Goal: Task Accomplishment & Management: Use online tool/utility

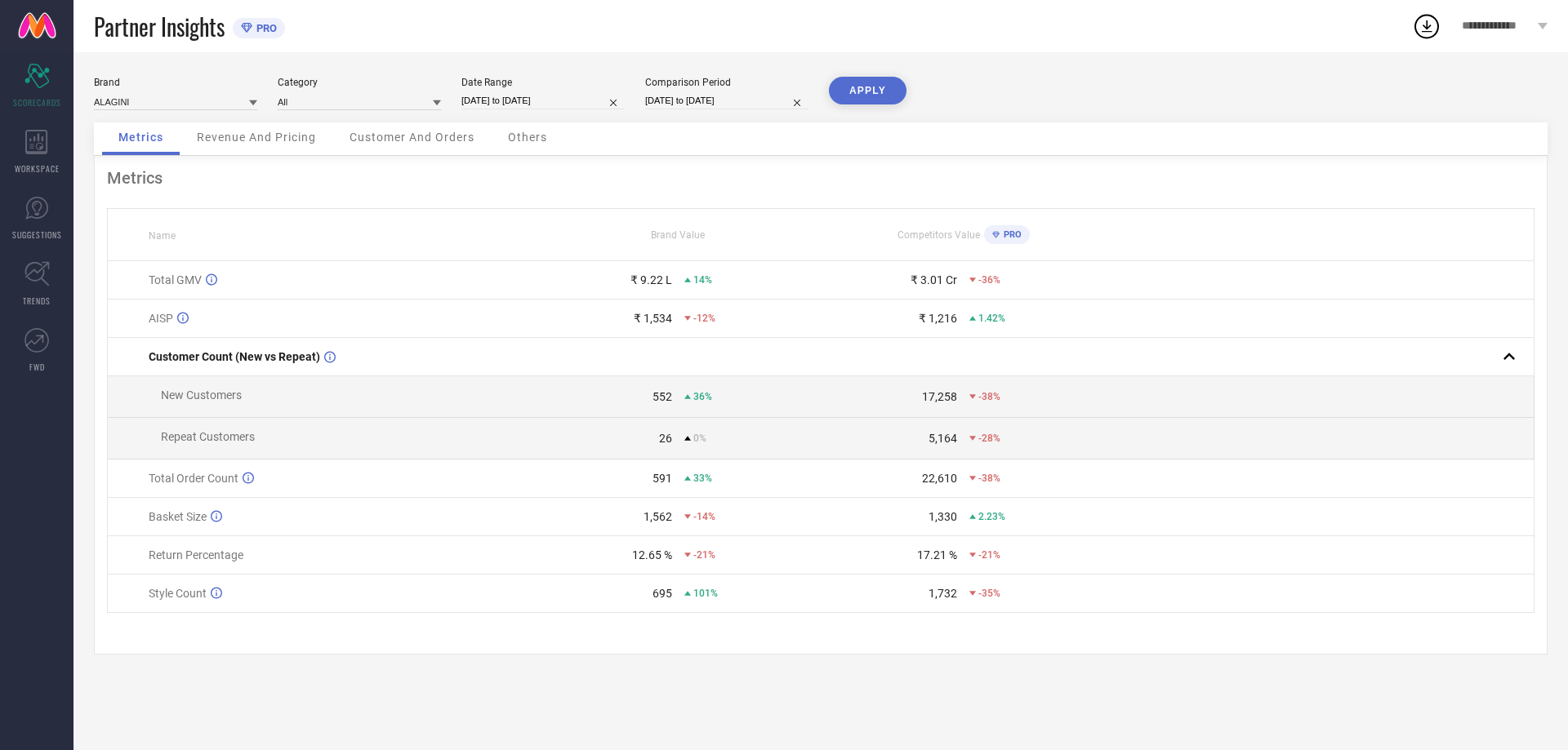
select select "8"
select select "2025"
select select "9"
select select "2025"
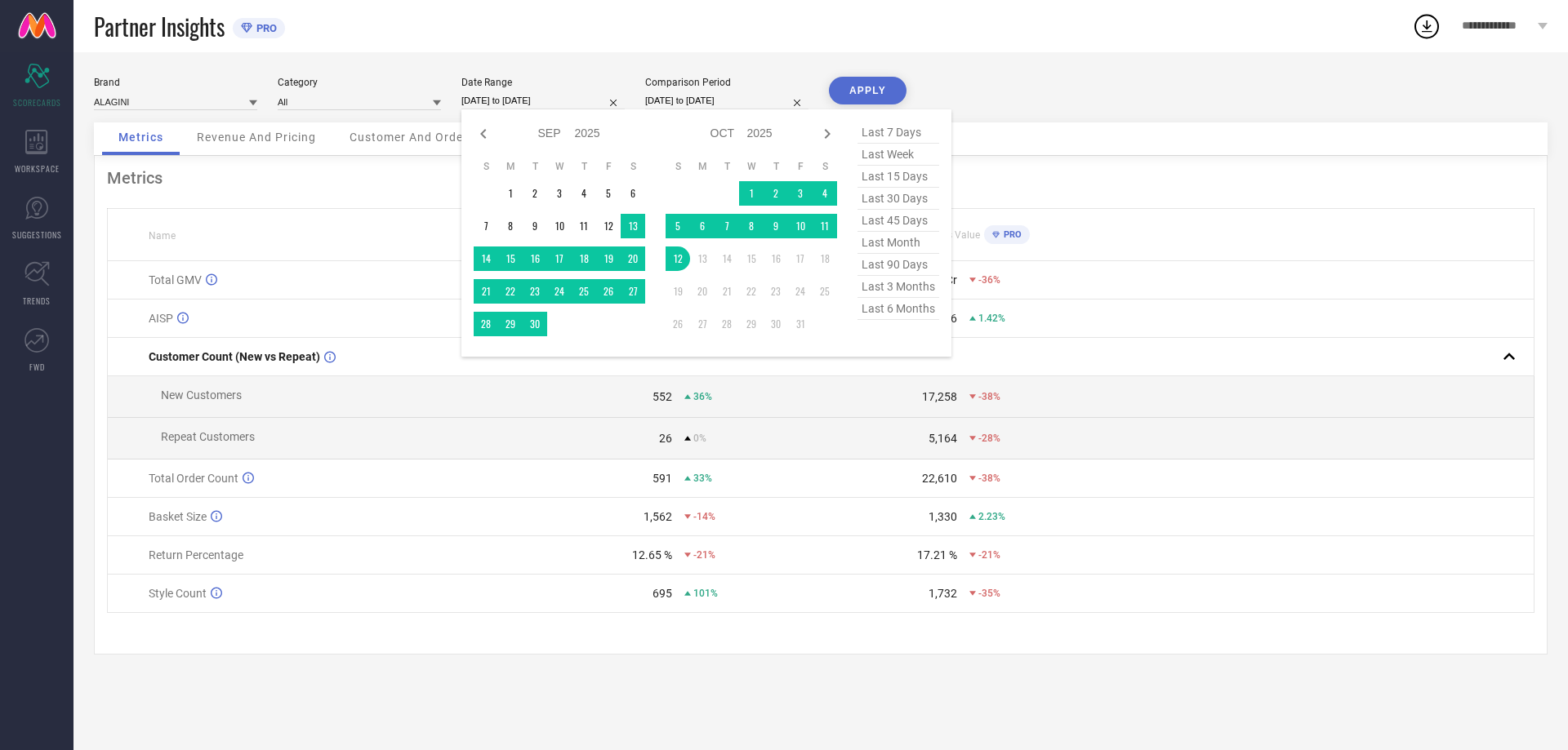
click at [525, 106] on input "[DATE] to [DATE]" at bounding box center [543, 101] width 163 height 17
click at [484, 130] on icon at bounding box center [483, 134] width 6 height 10
select select "7"
select select "2025"
select select "8"
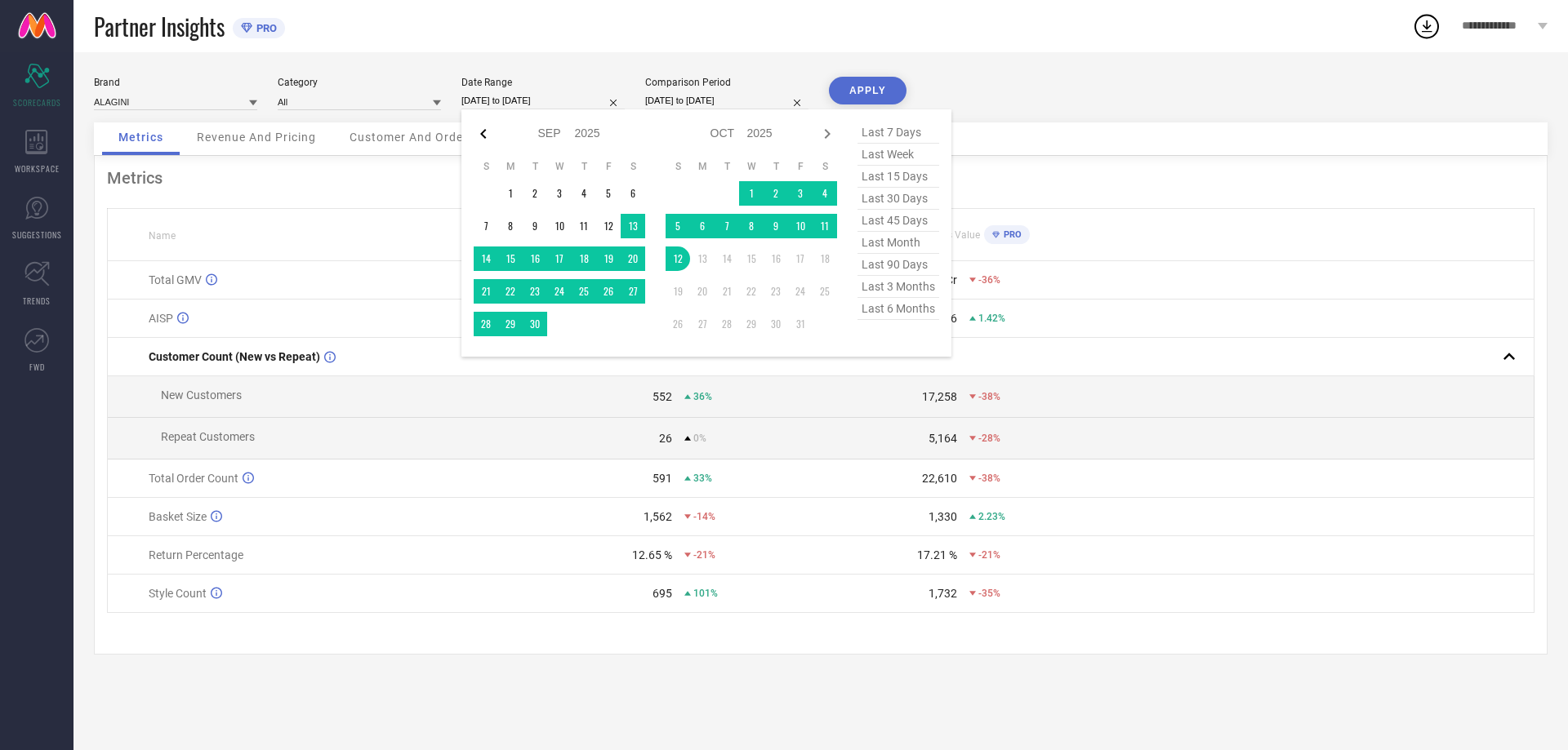
select select "2025"
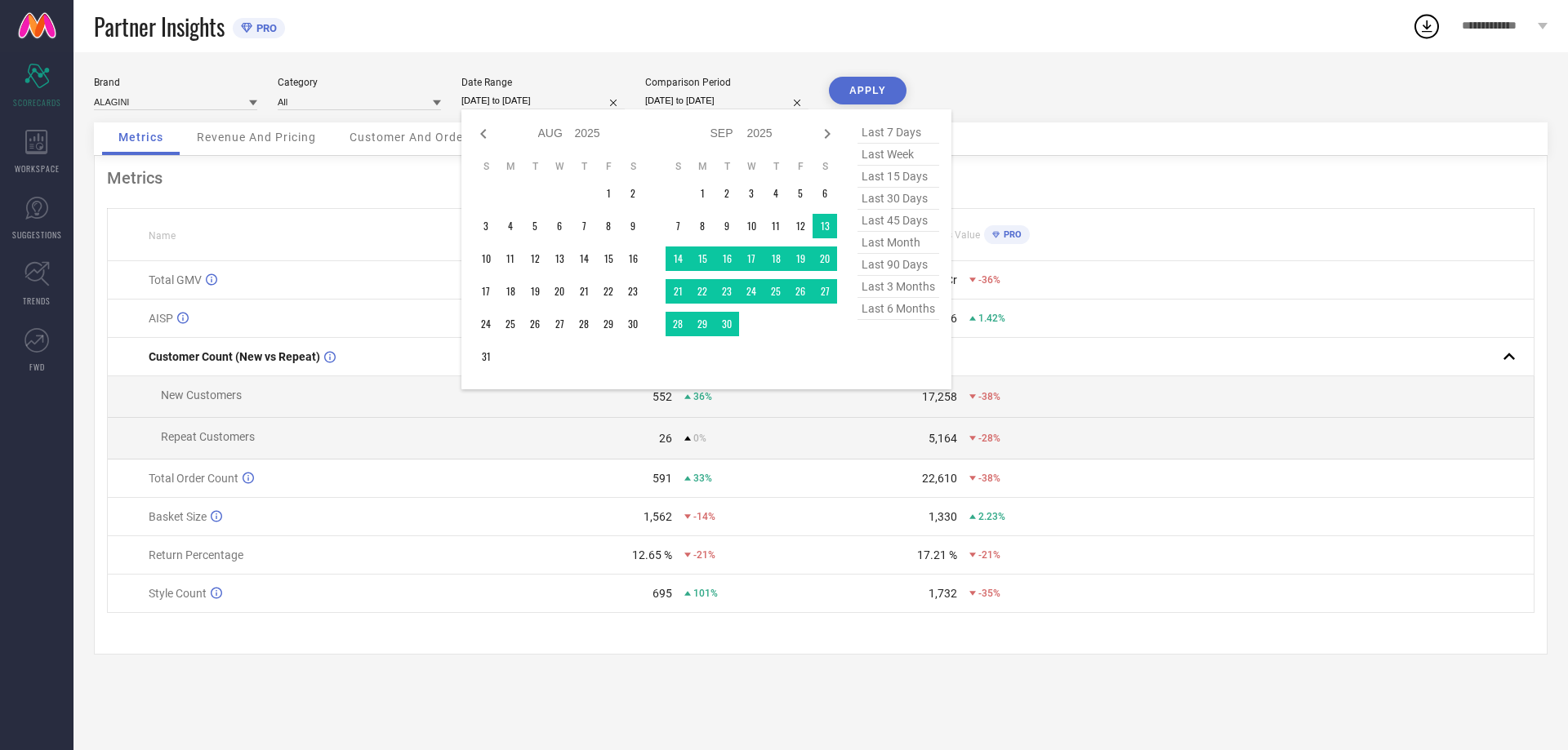
click at [484, 130] on icon at bounding box center [483, 134] width 6 height 10
select select "6"
select select "2025"
select select "7"
select select "2025"
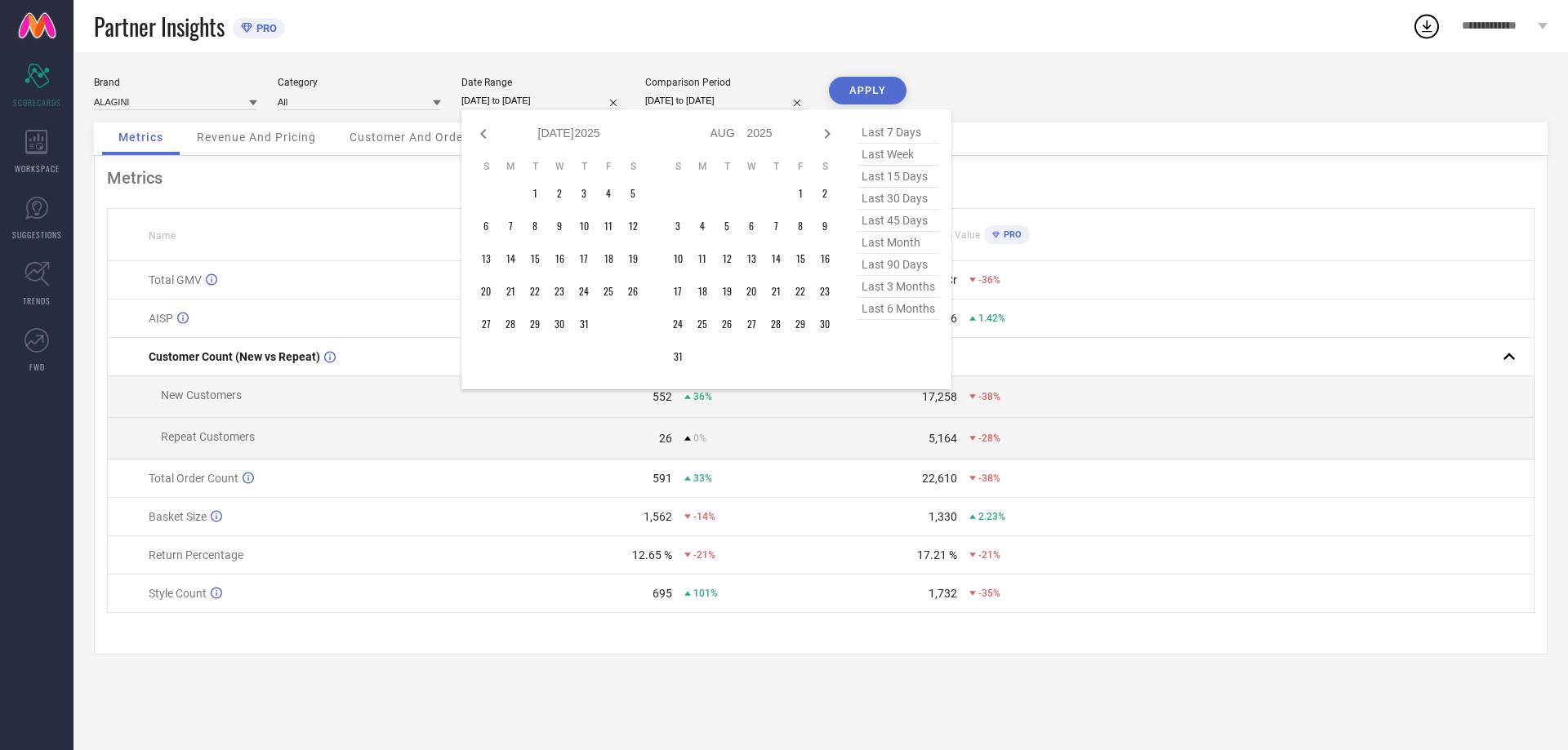
click at [484, 130] on icon at bounding box center [483, 134] width 6 height 10
select select "5"
select select "2025"
select select "6"
select select "2025"
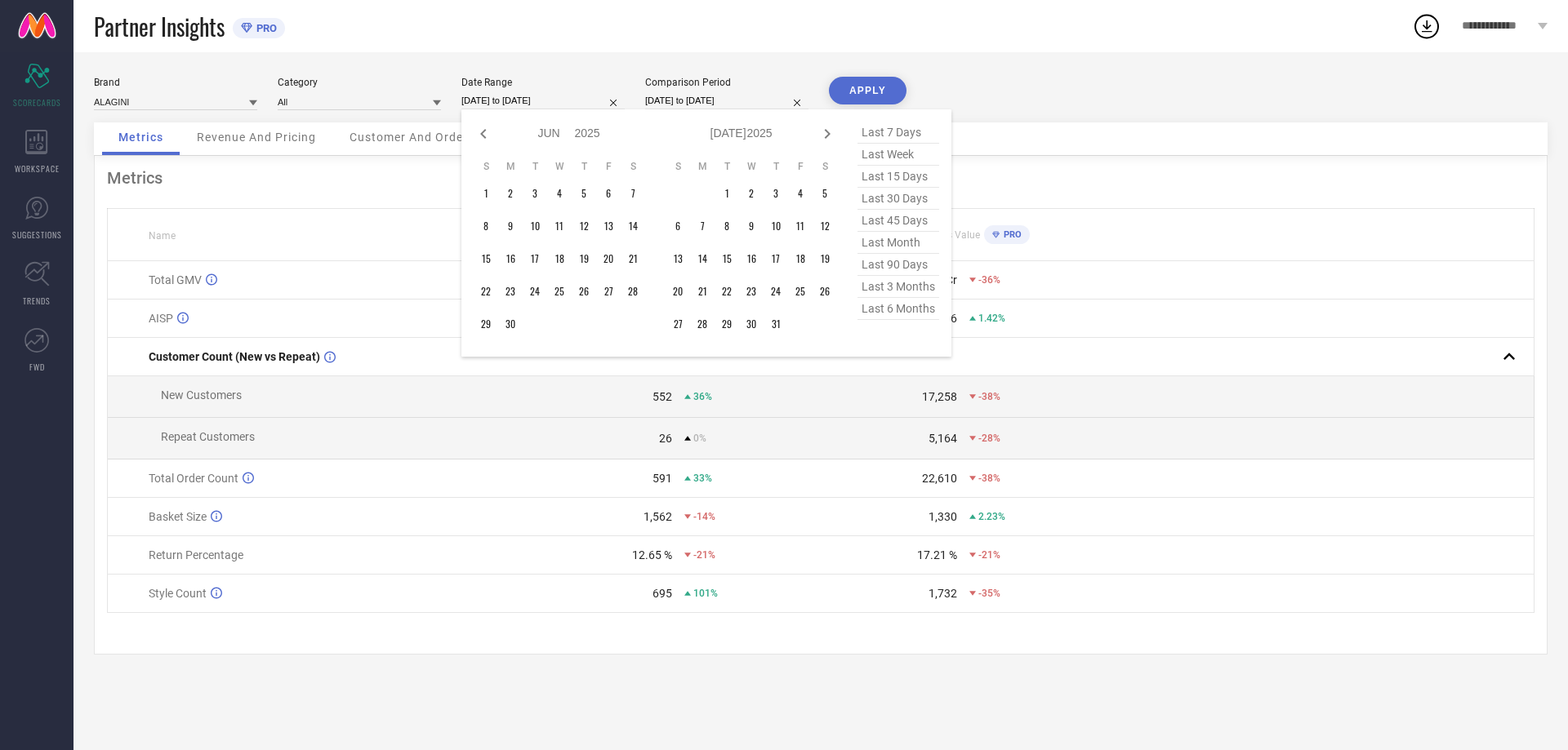
click at [484, 130] on icon at bounding box center [483, 134] width 6 height 10
select select "4"
select select "2025"
select select "5"
select select "2025"
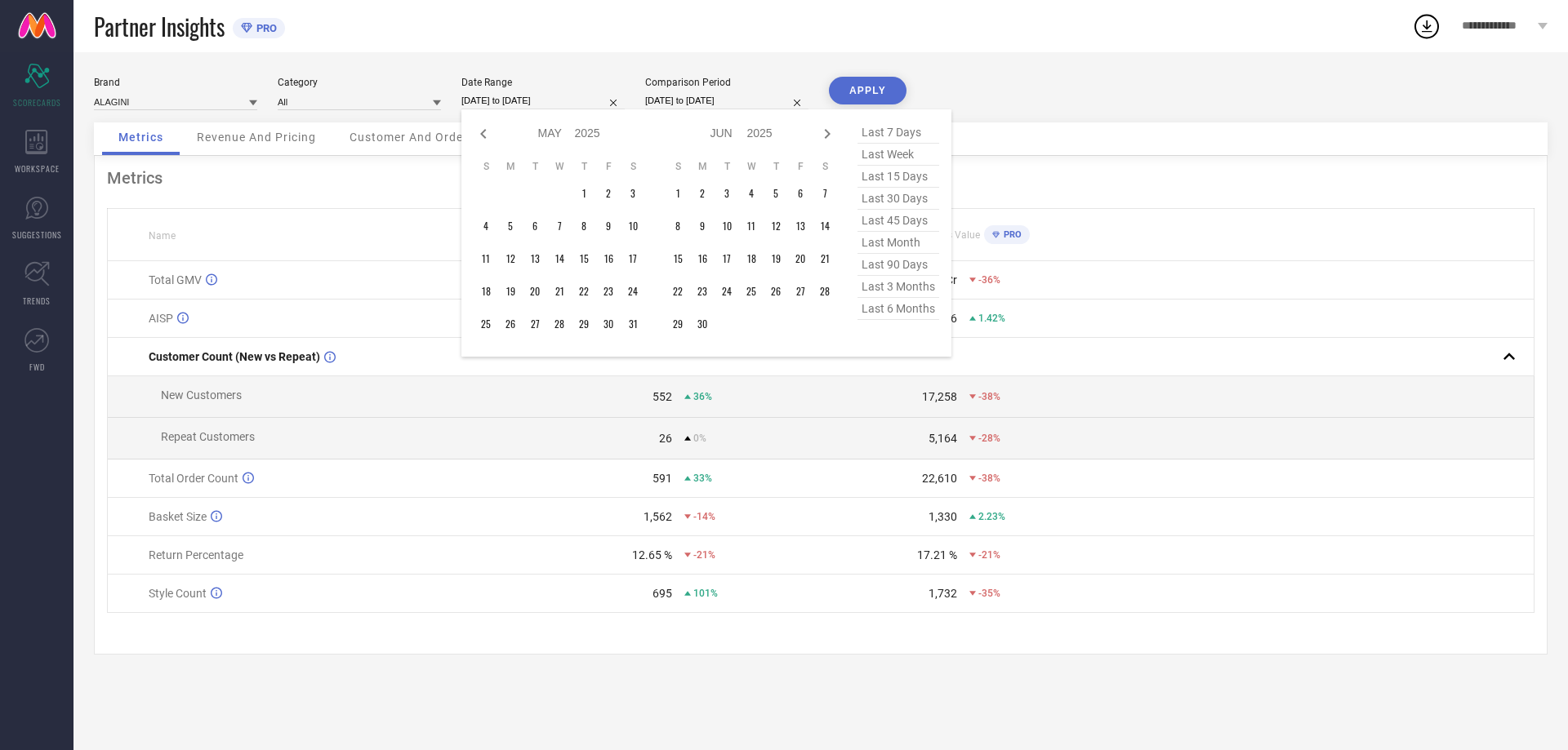
click at [484, 130] on icon at bounding box center [483, 134] width 6 height 10
select select "3"
select select "2025"
select select "4"
select select "2025"
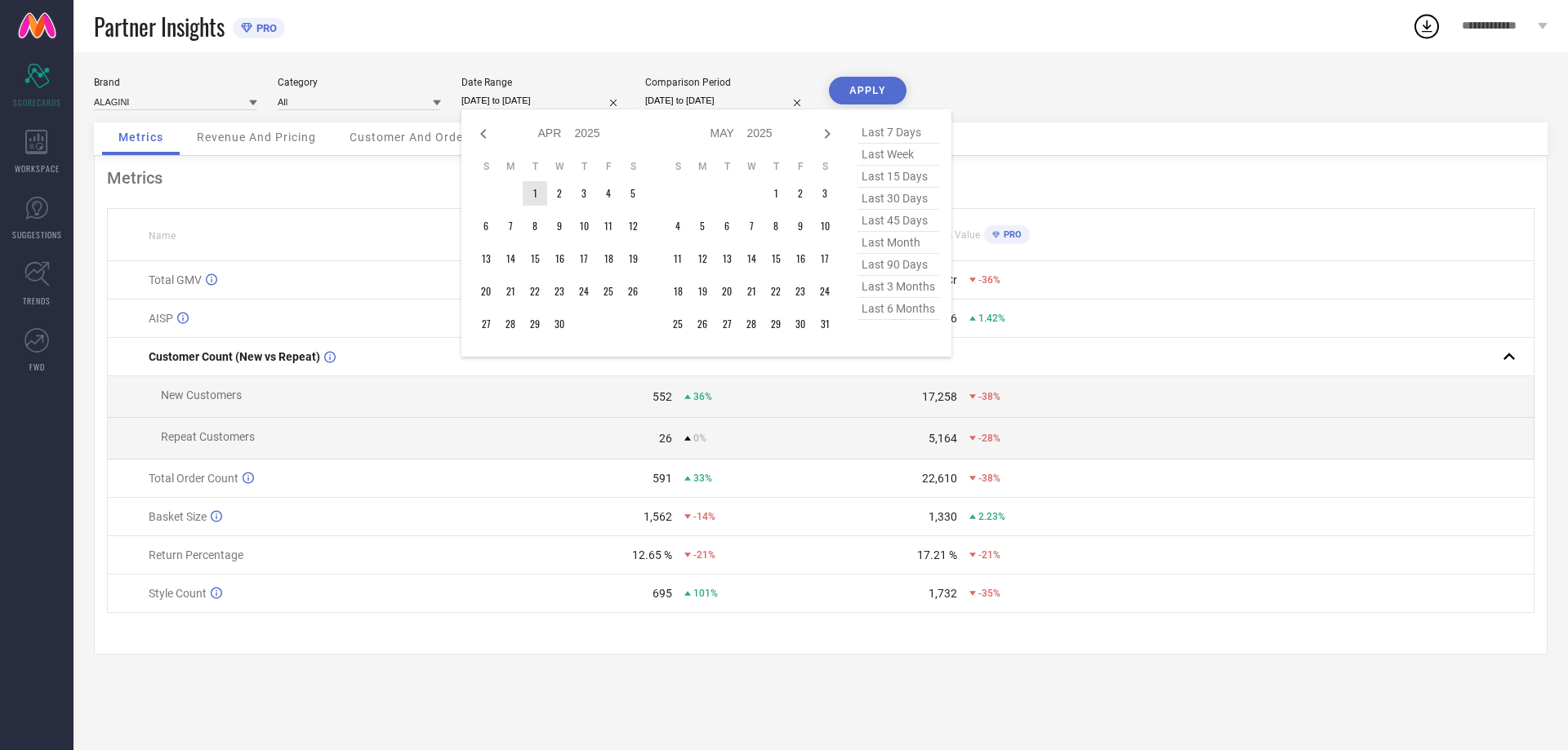
type input "After [DATE]"
click at [531, 199] on td "1" at bounding box center [535, 193] width 24 height 24
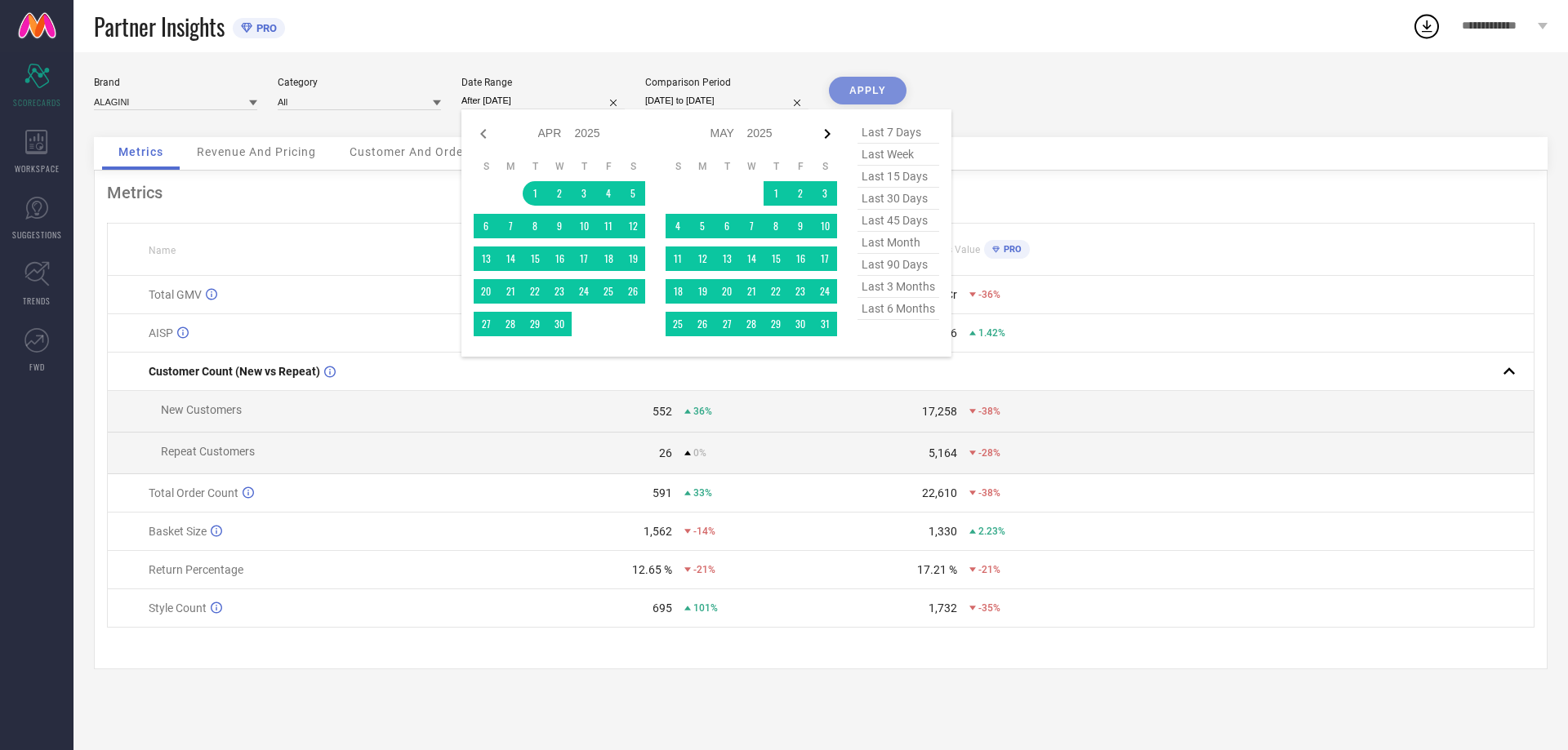
click at [832, 136] on icon at bounding box center [827, 133] width 19 height 19
select select "4"
select select "2025"
select select "5"
select select "2025"
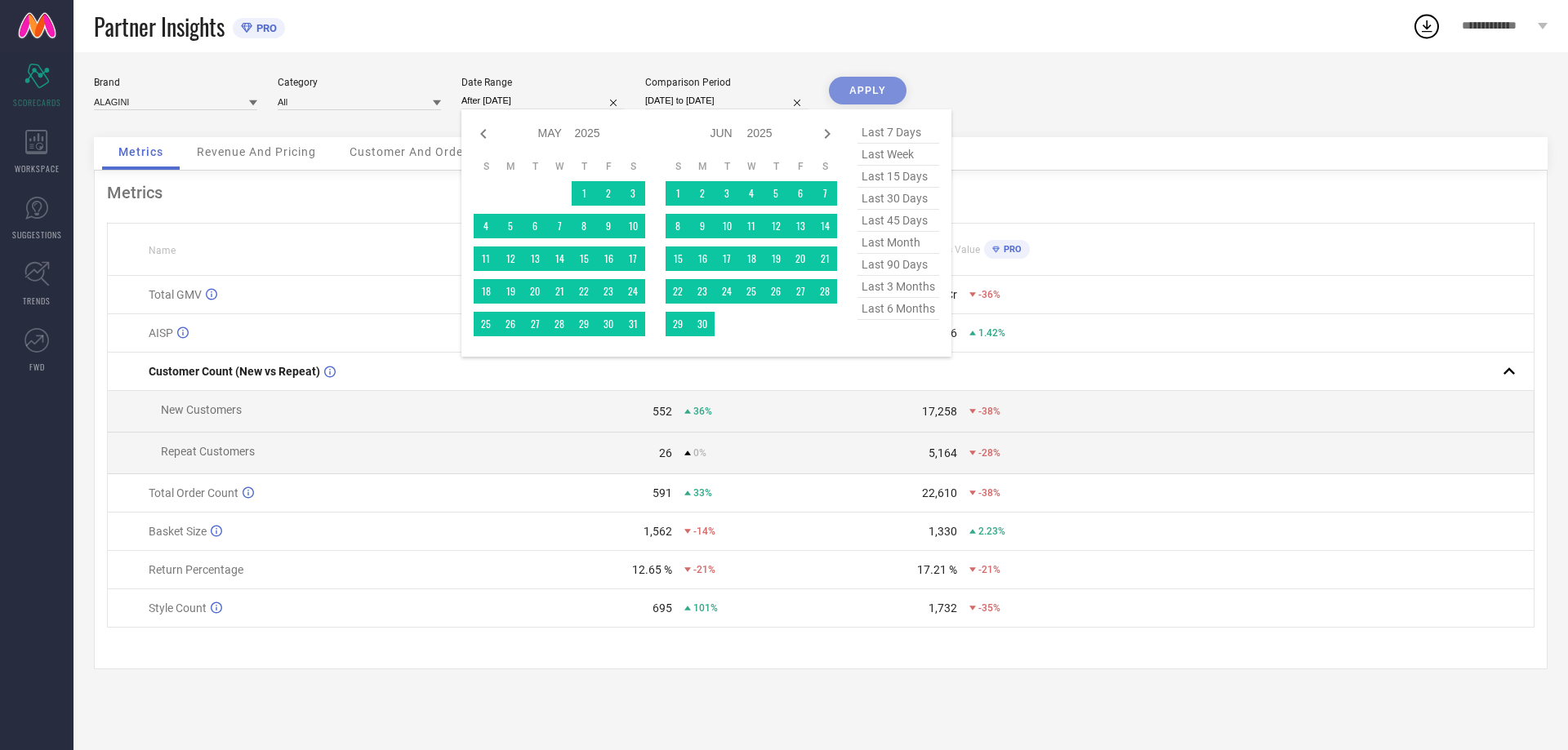
click at [832, 136] on icon at bounding box center [827, 133] width 19 height 19
select select "5"
select select "2025"
select select "6"
select select "2025"
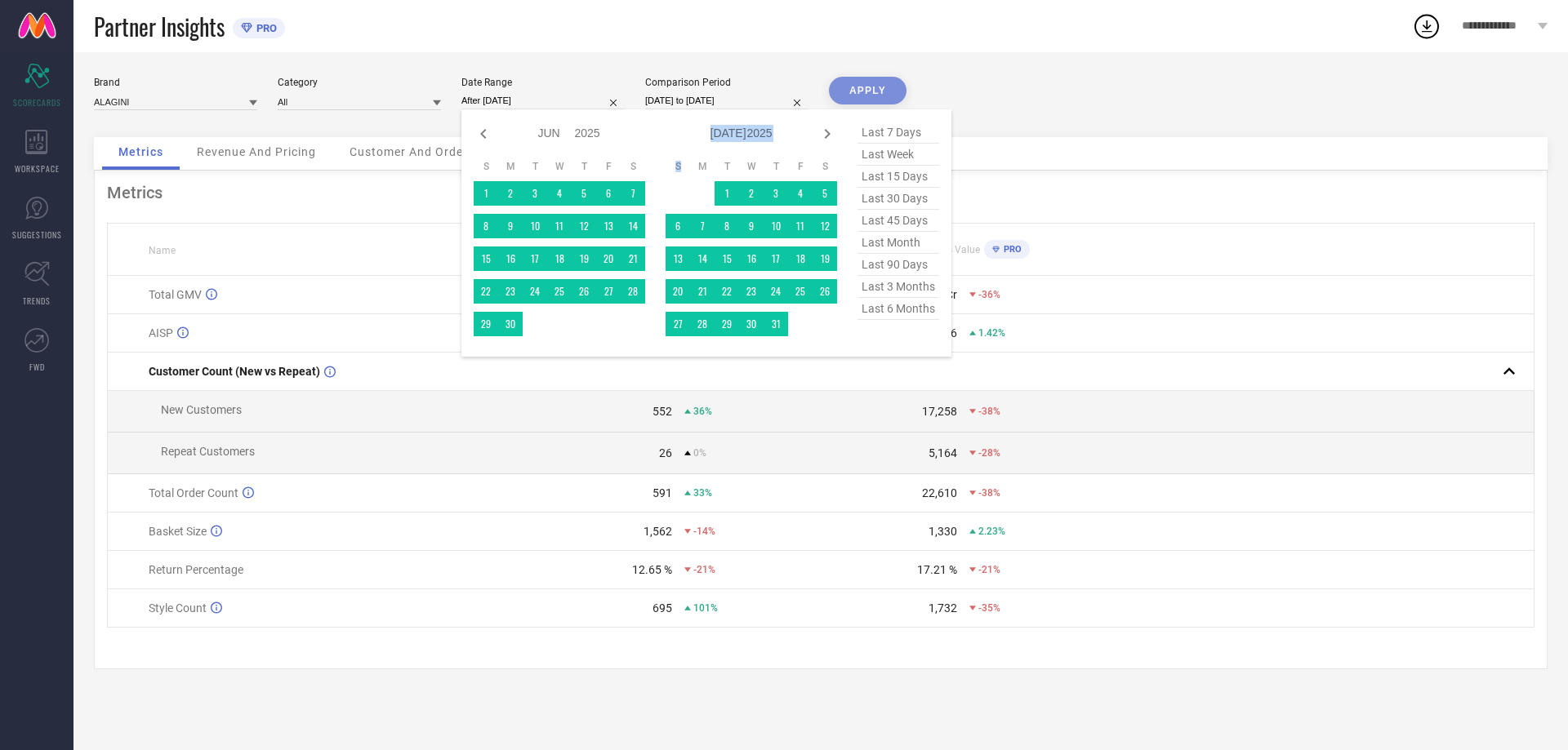
click at [832, 136] on icon at bounding box center [827, 133] width 19 height 19
select select "6"
select select "2025"
select select "7"
select select "2025"
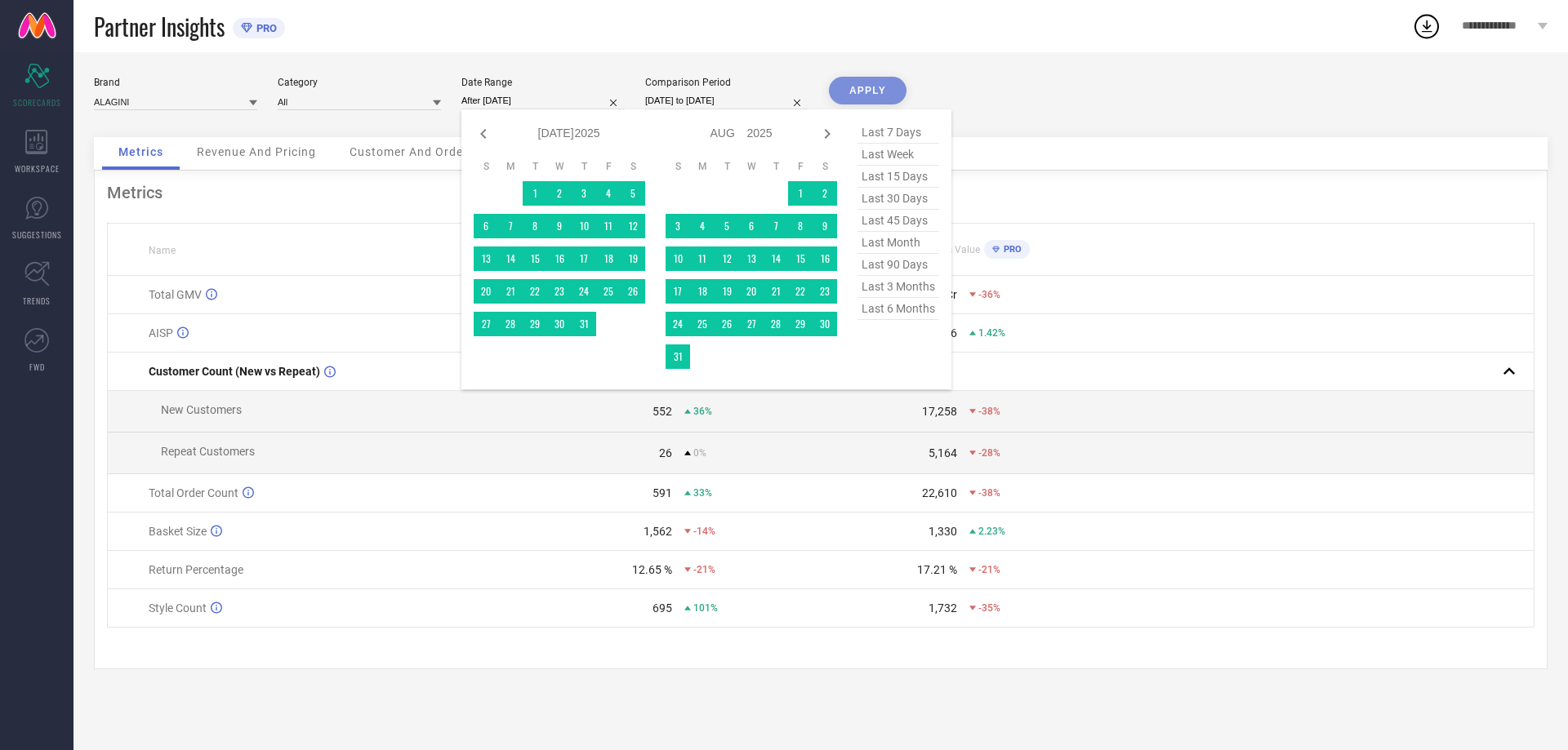
click at [832, 136] on icon at bounding box center [827, 133] width 19 height 19
select select "7"
select select "2025"
select select "8"
select select "2025"
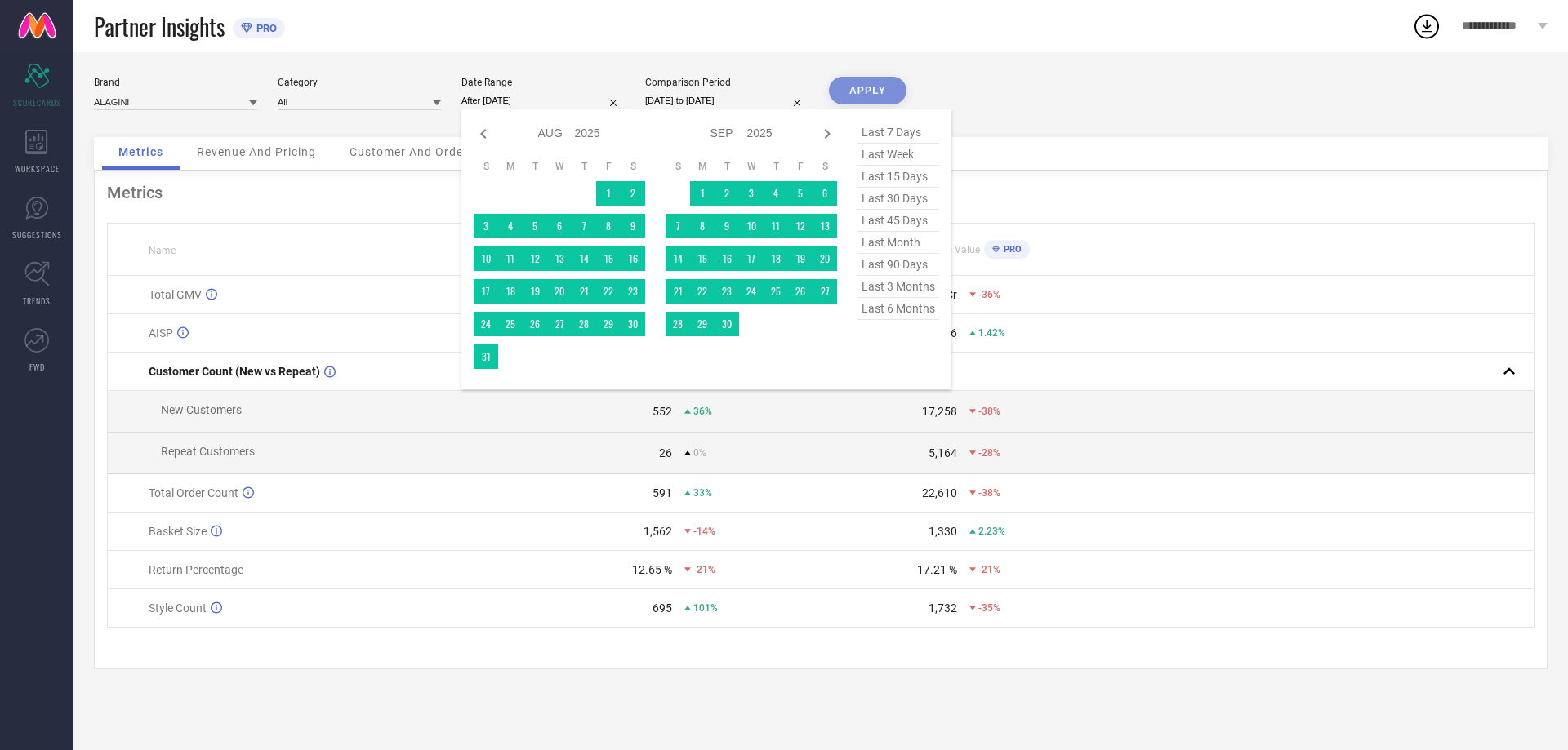
click at [832, 136] on icon at bounding box center [827, 133] width 19 height 19
select select "8"
select select "2025"
select select "9"
select select "2025"
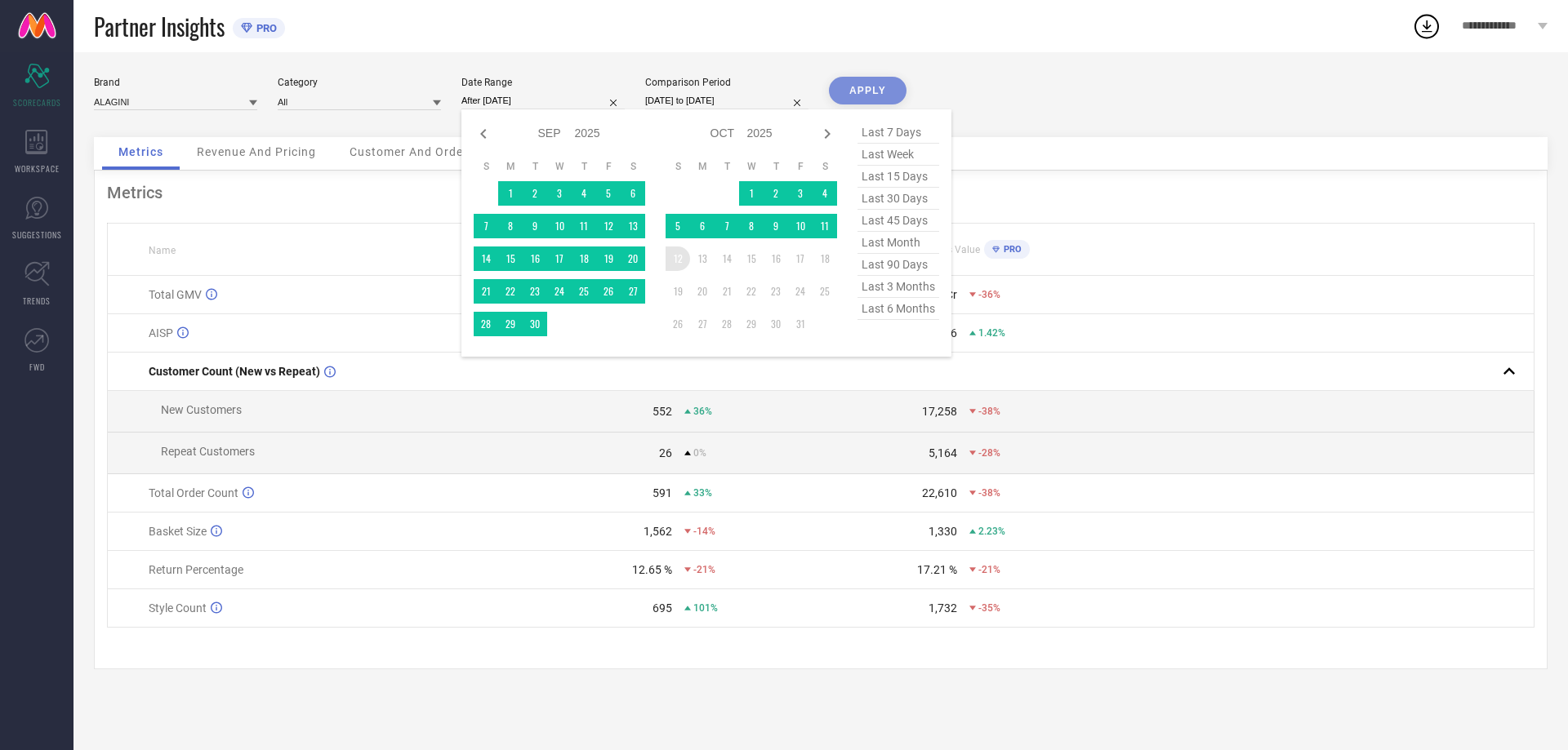
type input "[DATE] to [DATE]"
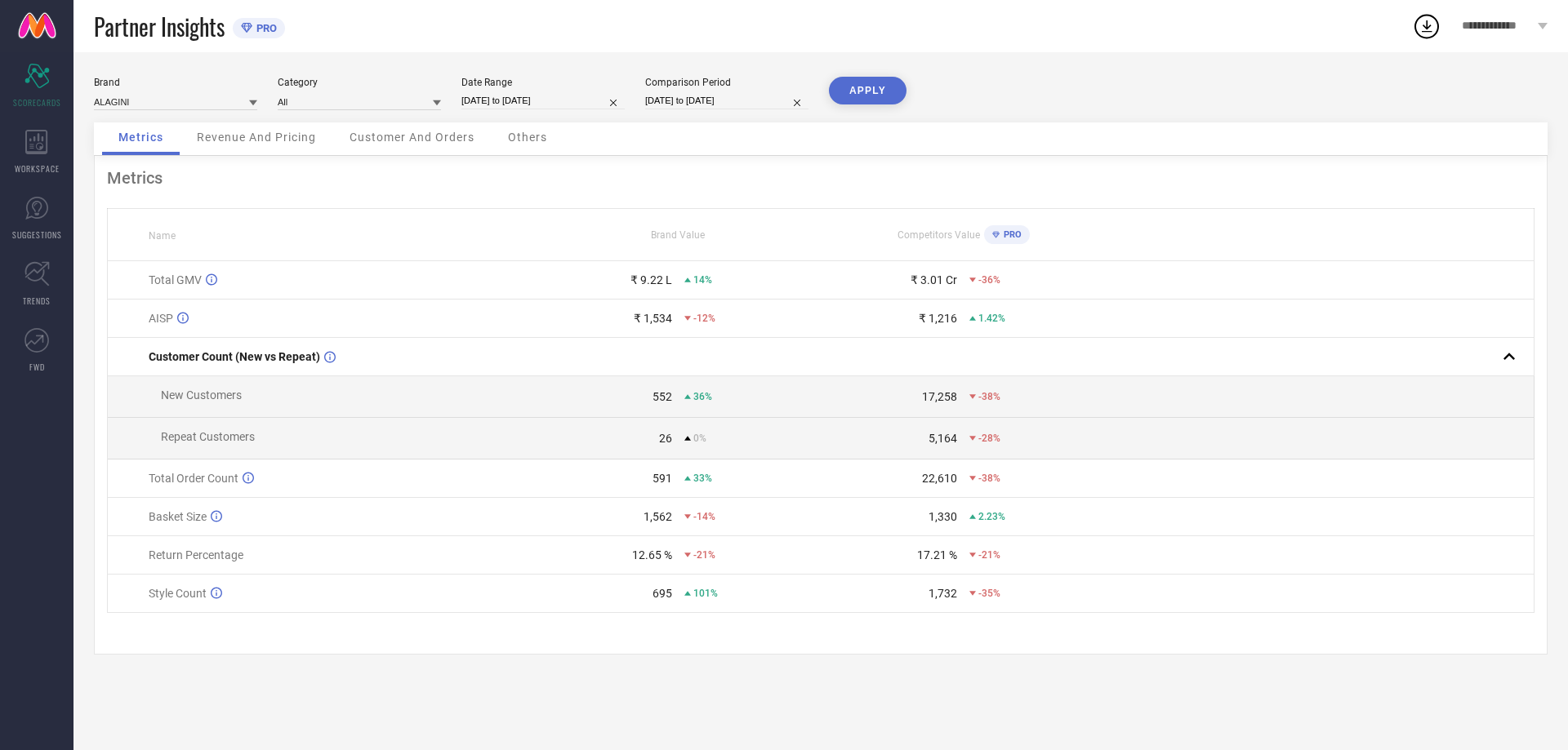
select select "8"
select select "2024"
select select "9"
select select "2024"
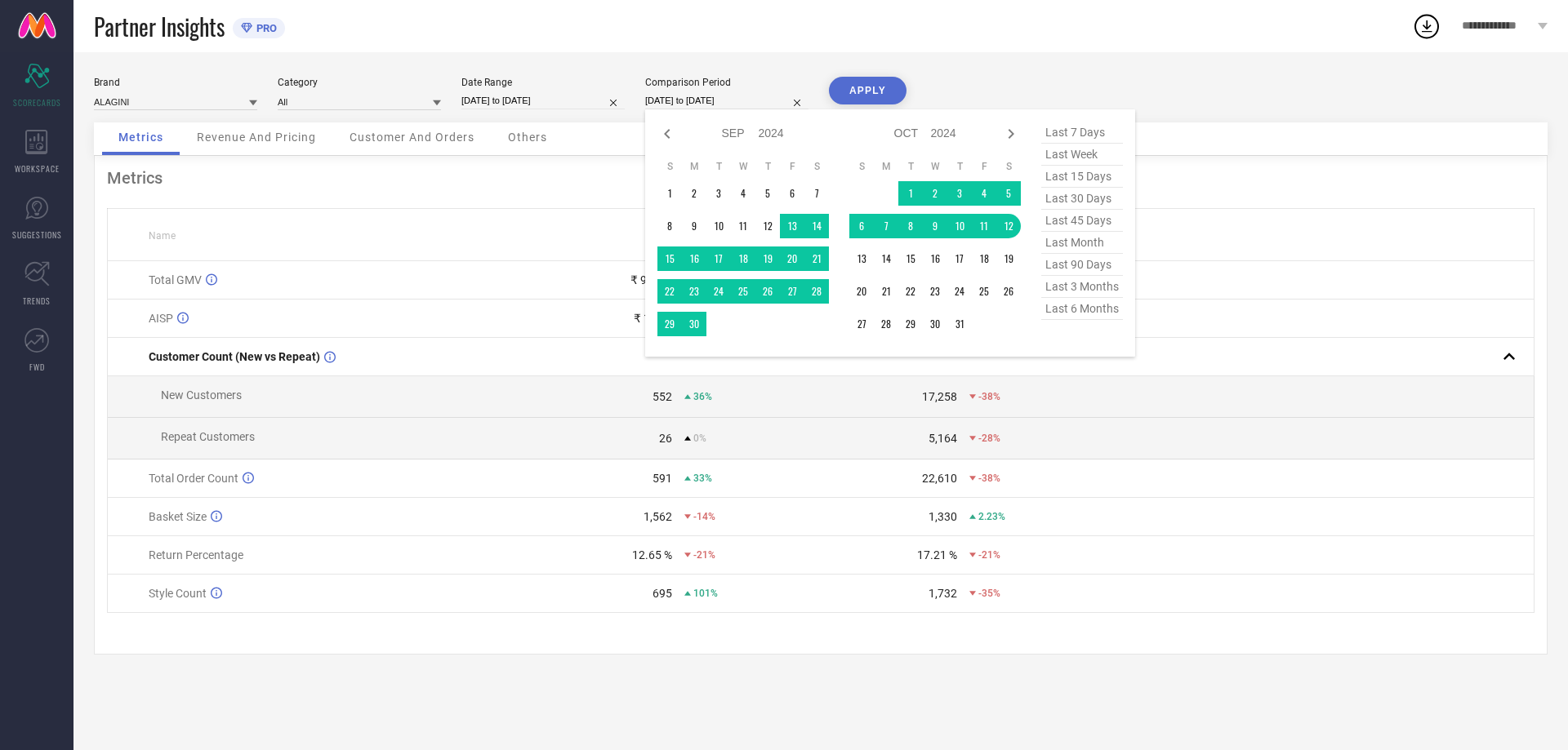
click at [700, 103] on input "[DATE] to [DATE]" at bounding box center [727, 101] width 163 height 17
click at [666, 135] on icon at bounding box center [666, 134] width 6 height 10
select select "7"
select select "2024"
select select "8"
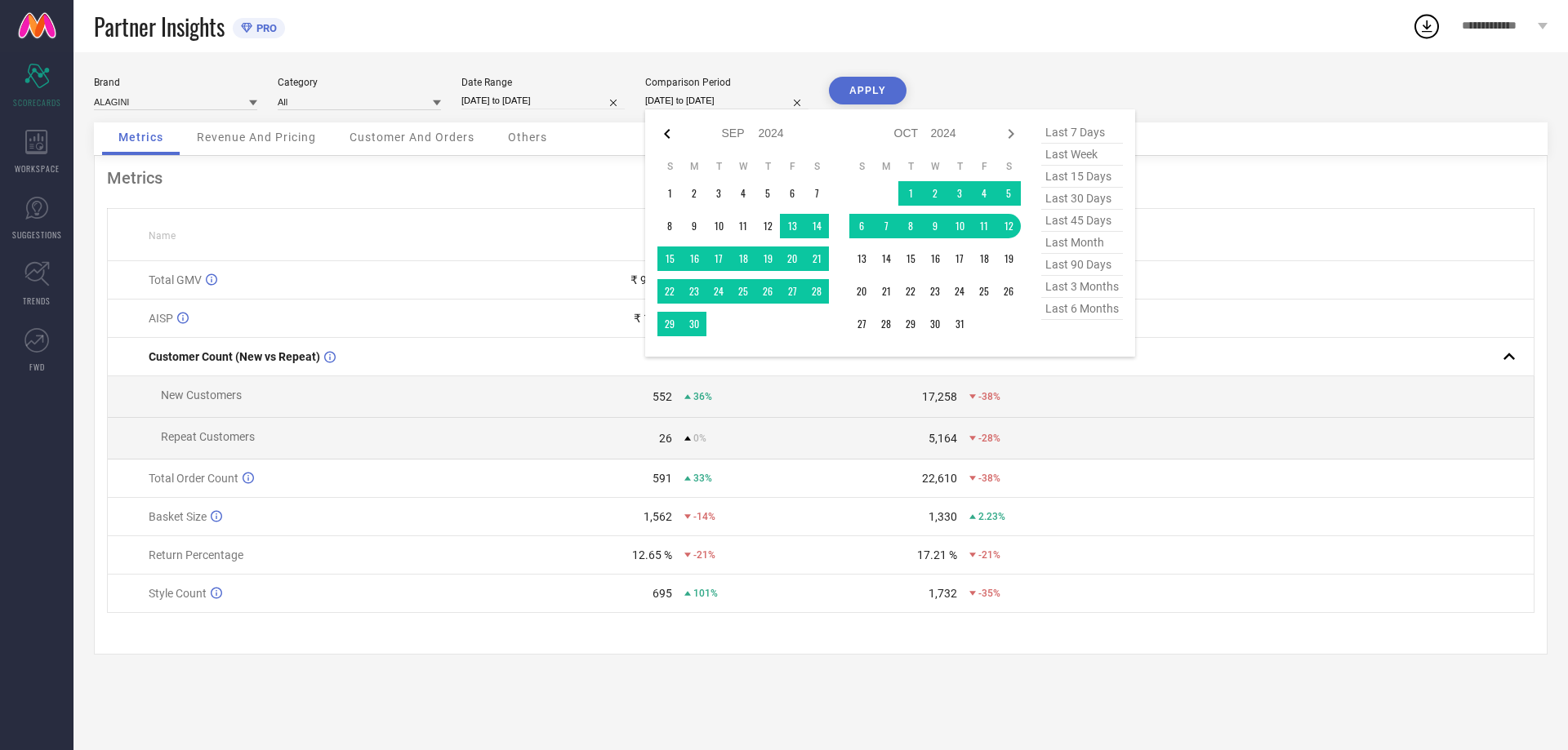
select select "2024"
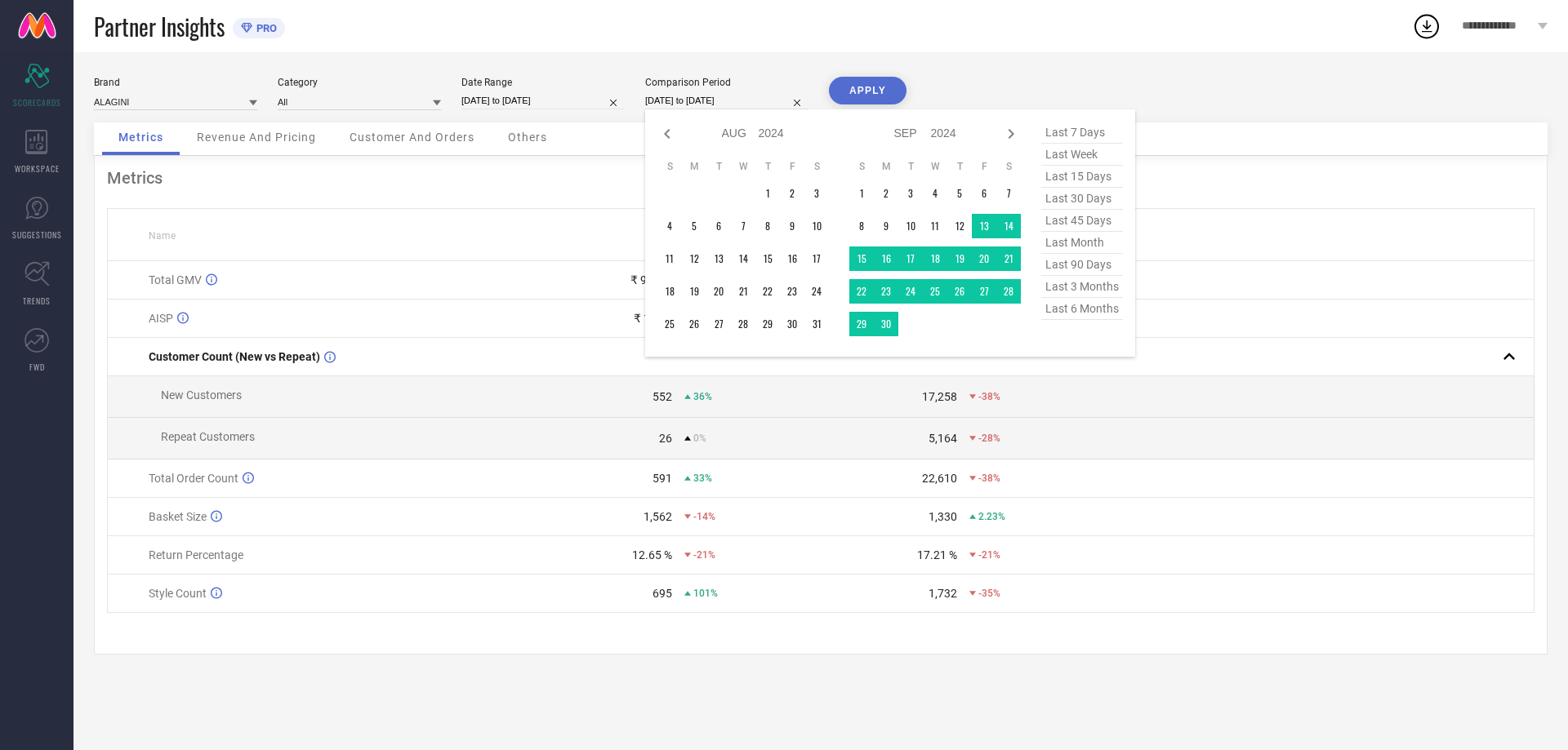
click at [666, 135] on icon at bounding box center [666, 134] width 6 height 10
select select "6"
select select "2024"
select select "7"
select select "2024"
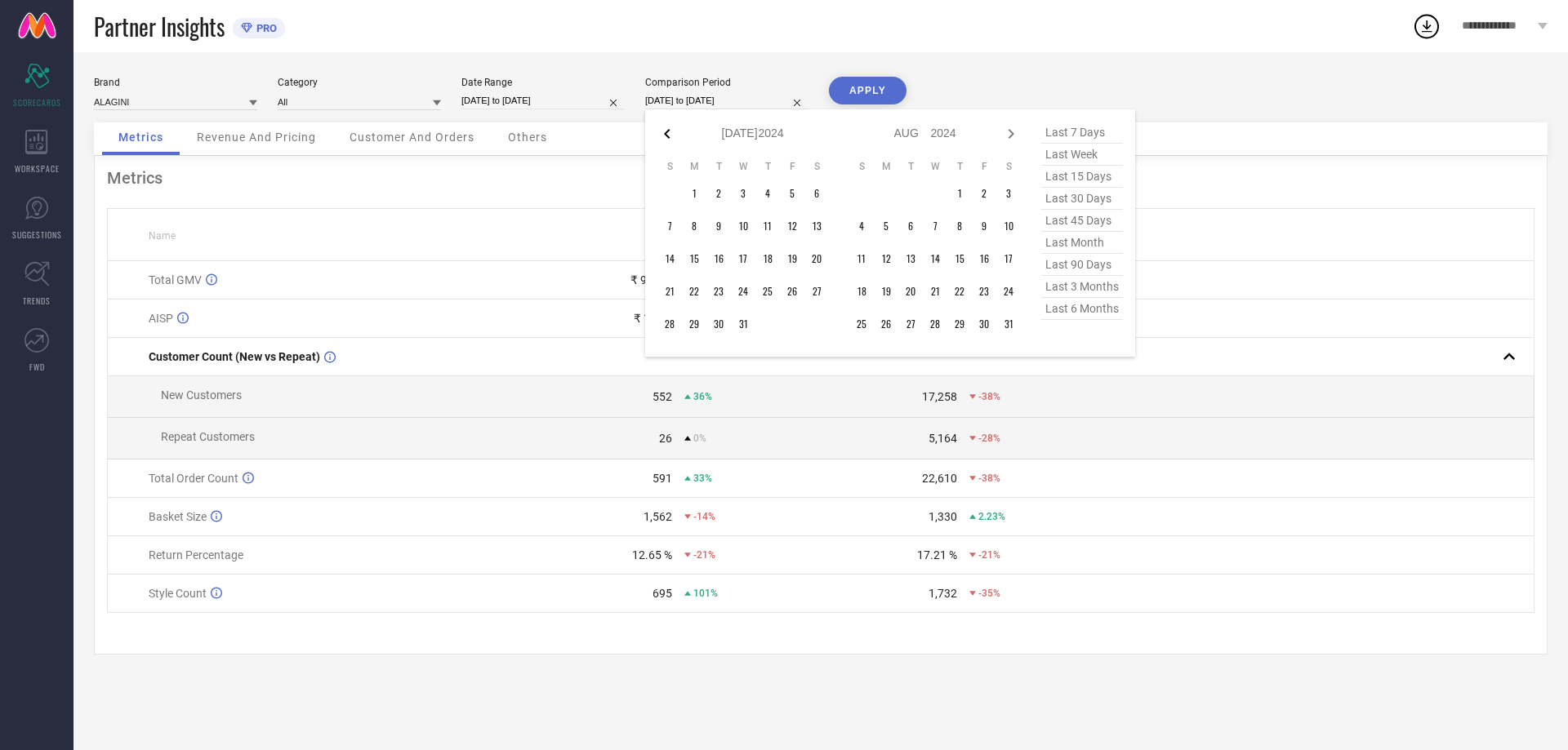
click at [667, 135] on icon at bounding box center [666, 134] width 6 height 10
select select "5"
select select "2024"
select select "6"
select select "2024"
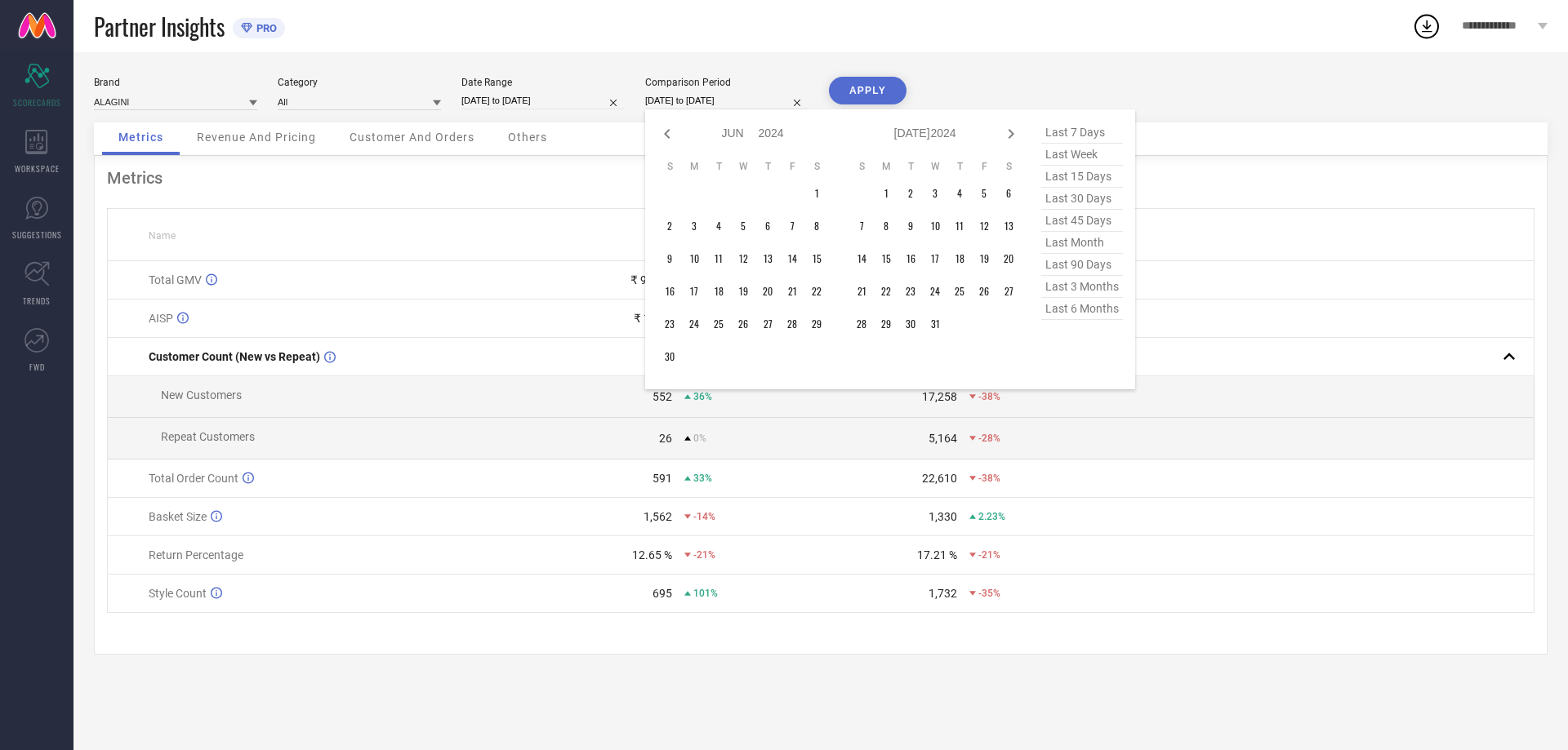
click at [668, 135] on icon at bounding box center [667, 133] width 19 height 19
select select "4"
select select "2024"
select select "5"
select select "2024"
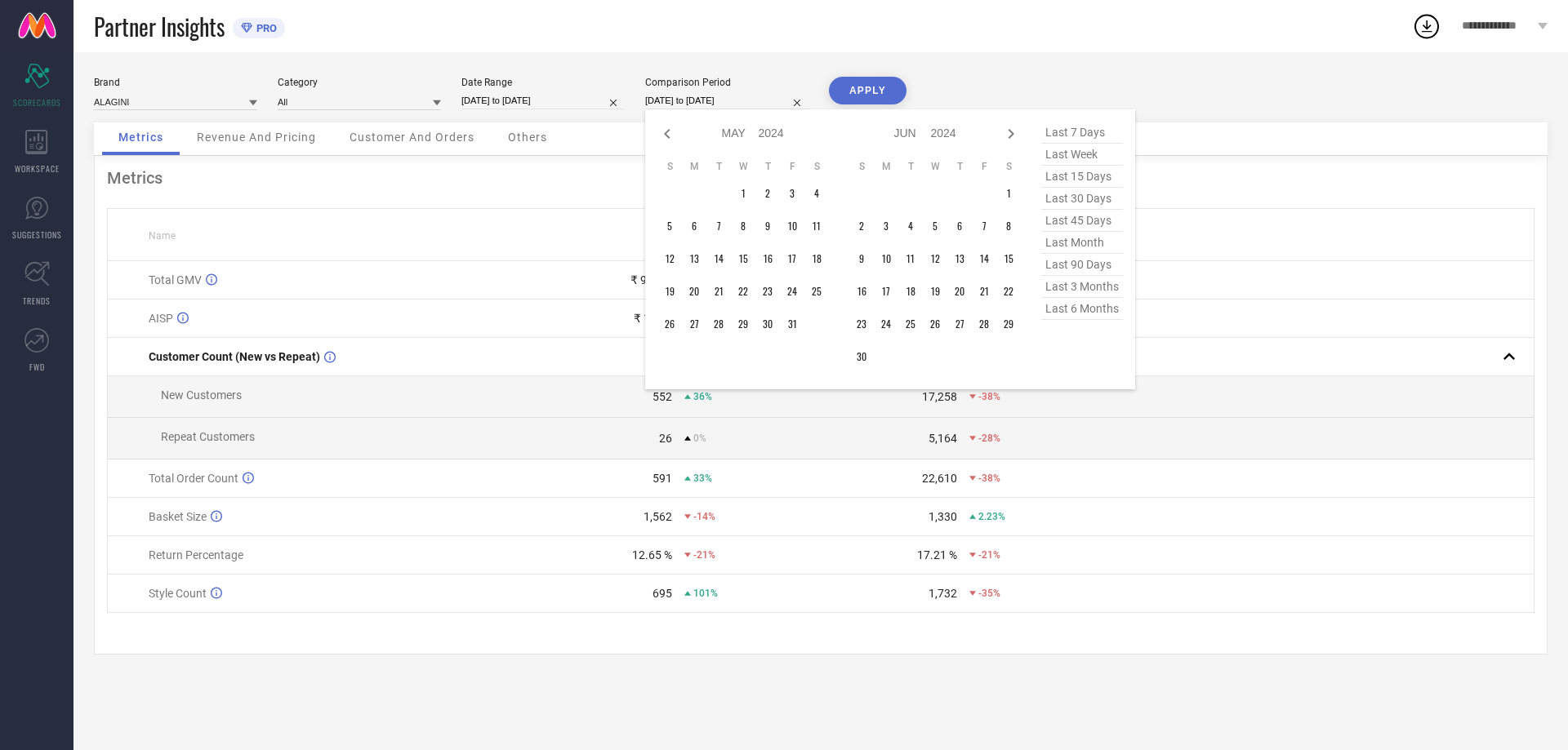
click at [668, 135] on icon at bounding box center [667, 133] width 19 height 19
select select "3"
select select "2024"
select select "4"
select select "2024"
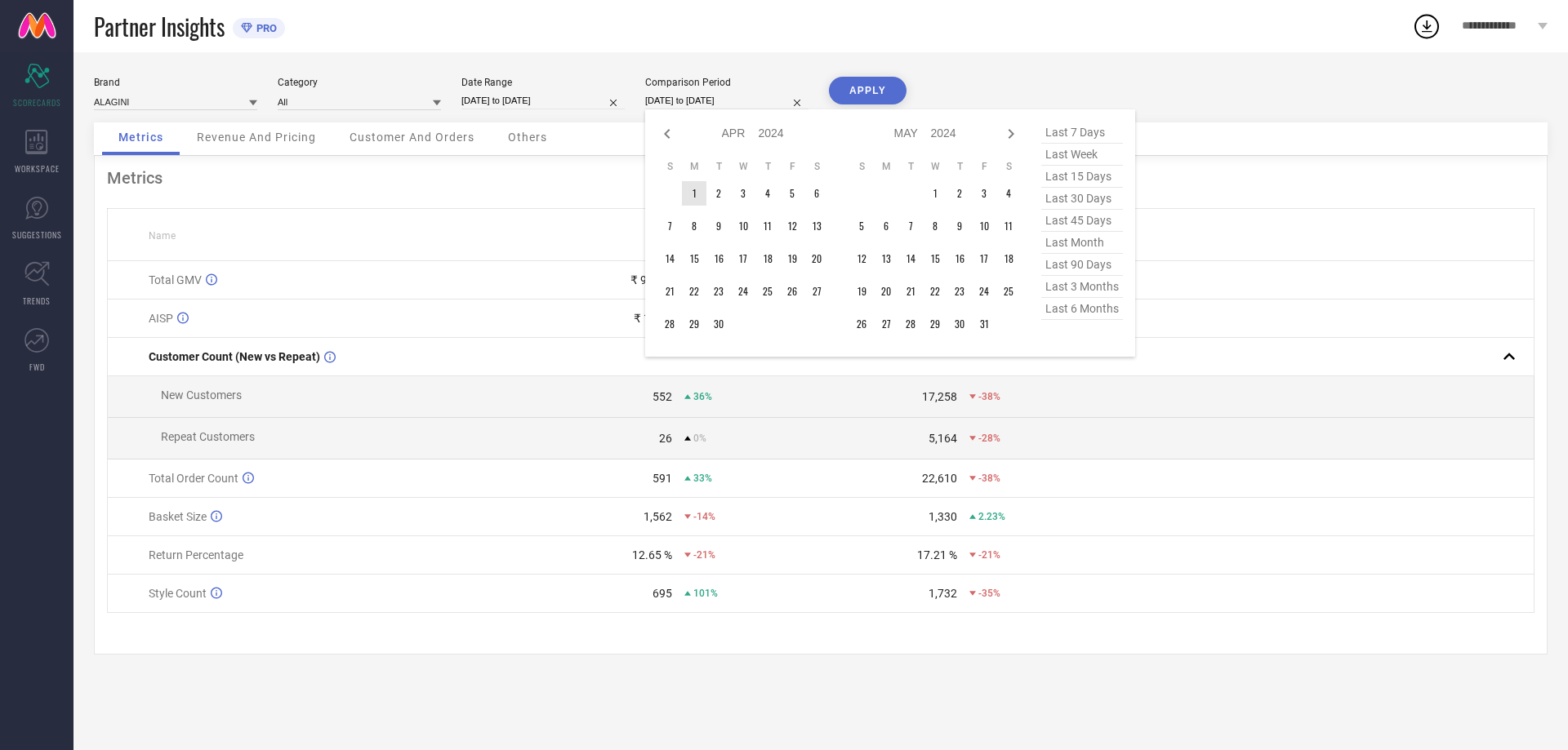
type input "After [DATE]"
click at [691, 186] on td "1" at bounding box center [694, 193] width 24 height 24
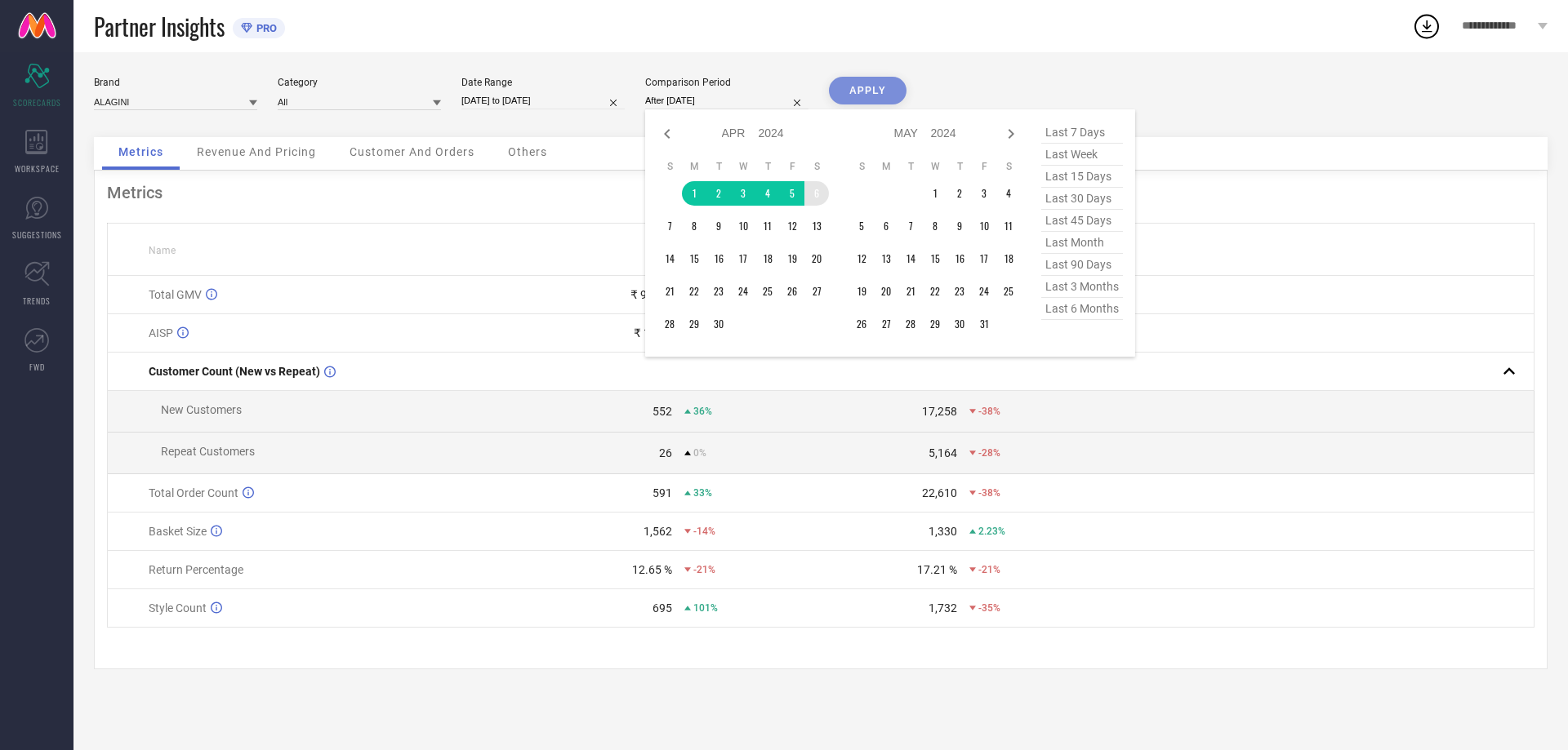
click at [908, 212] on table "S M T W T F S 1 2 3 4 5 6 7 8 9 10 11 12 13 14 15 16 17 18 19 20 21 22 23 24 25…" at bounding box center [936, 247] width 172 height 193
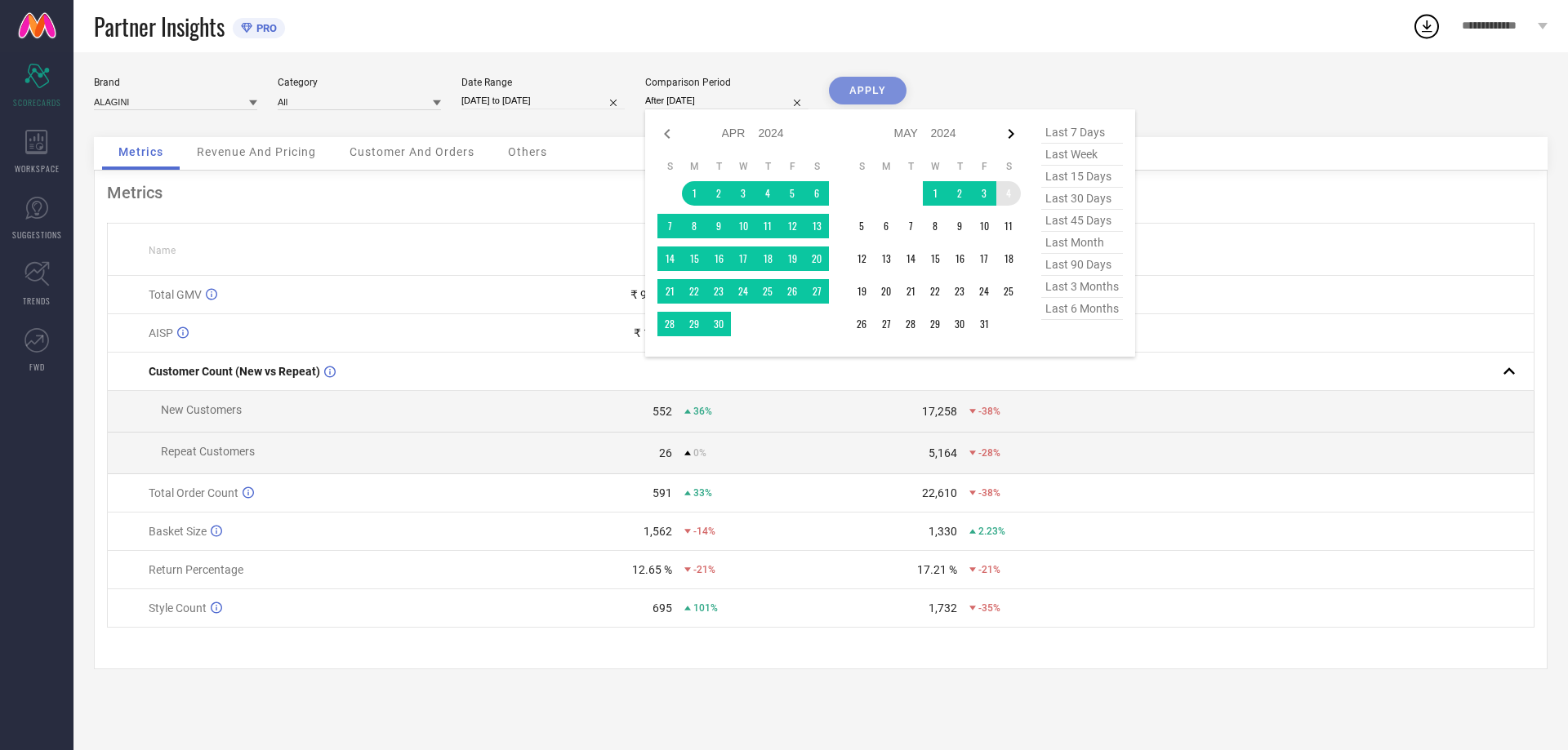
click at [1012, 136] on icon at bounding box center [1011, 133] width 19 height 19
select select "4"
select select "2024"
select select "5"
select select "2024"
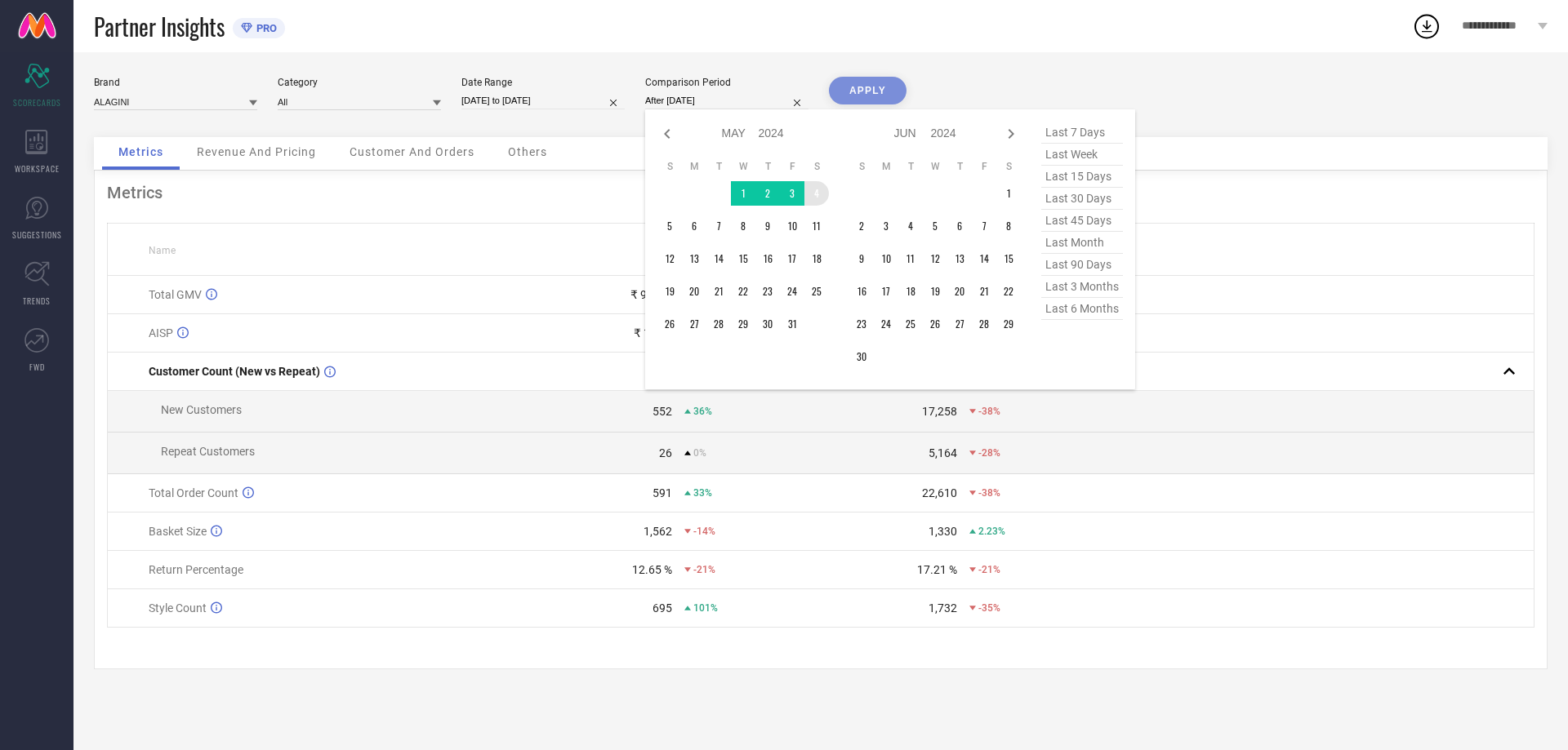
click at [1012, 136] on icon at bounding box center [1011, 133] width 19 height 19
select select "5"
select select "2024"
select select "6"
select select "2024"
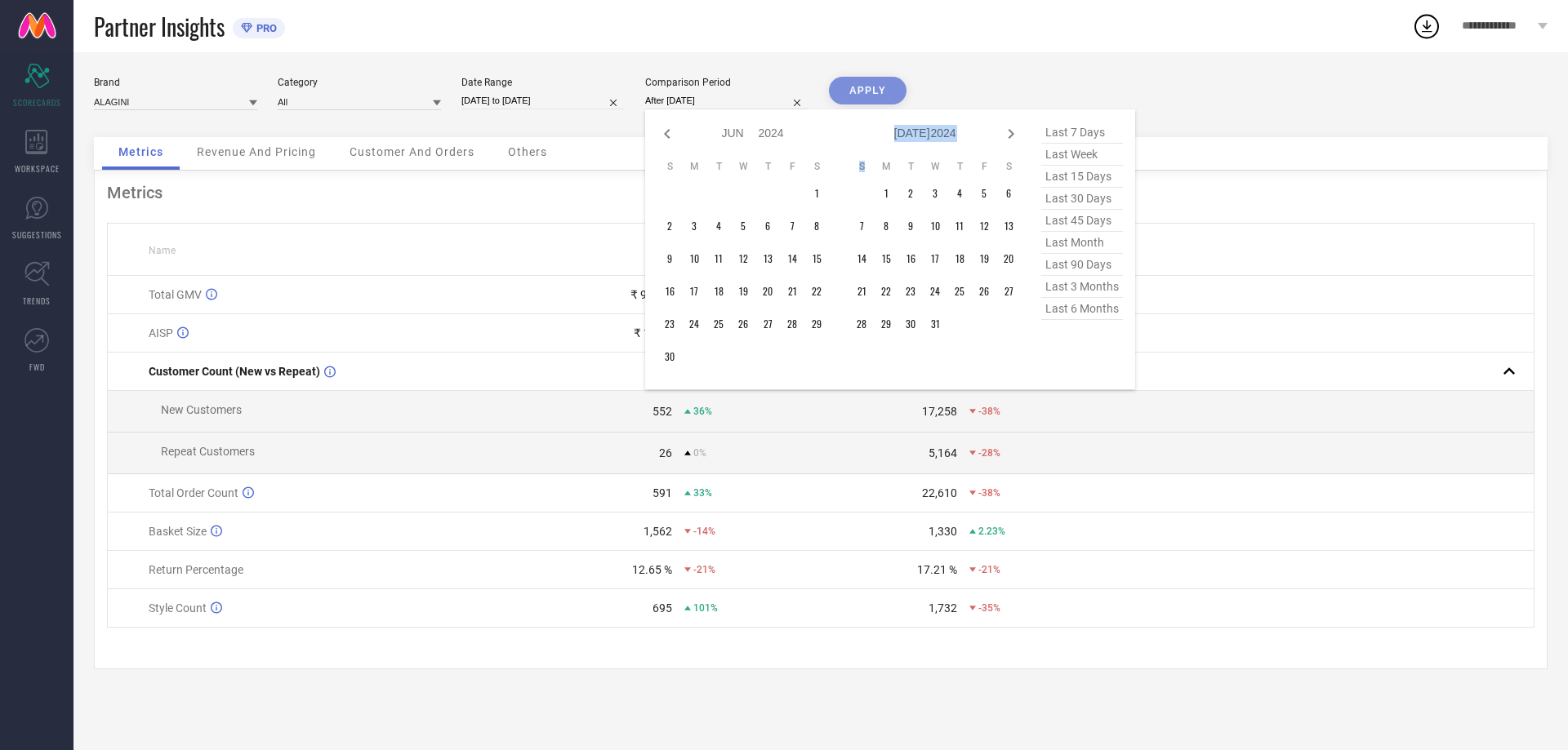
click at [1012, 136] on icon at bounding box center [1011, 133] width 19 height 19
select select "6"
select select "2024"
select select "7"
select select "2024"
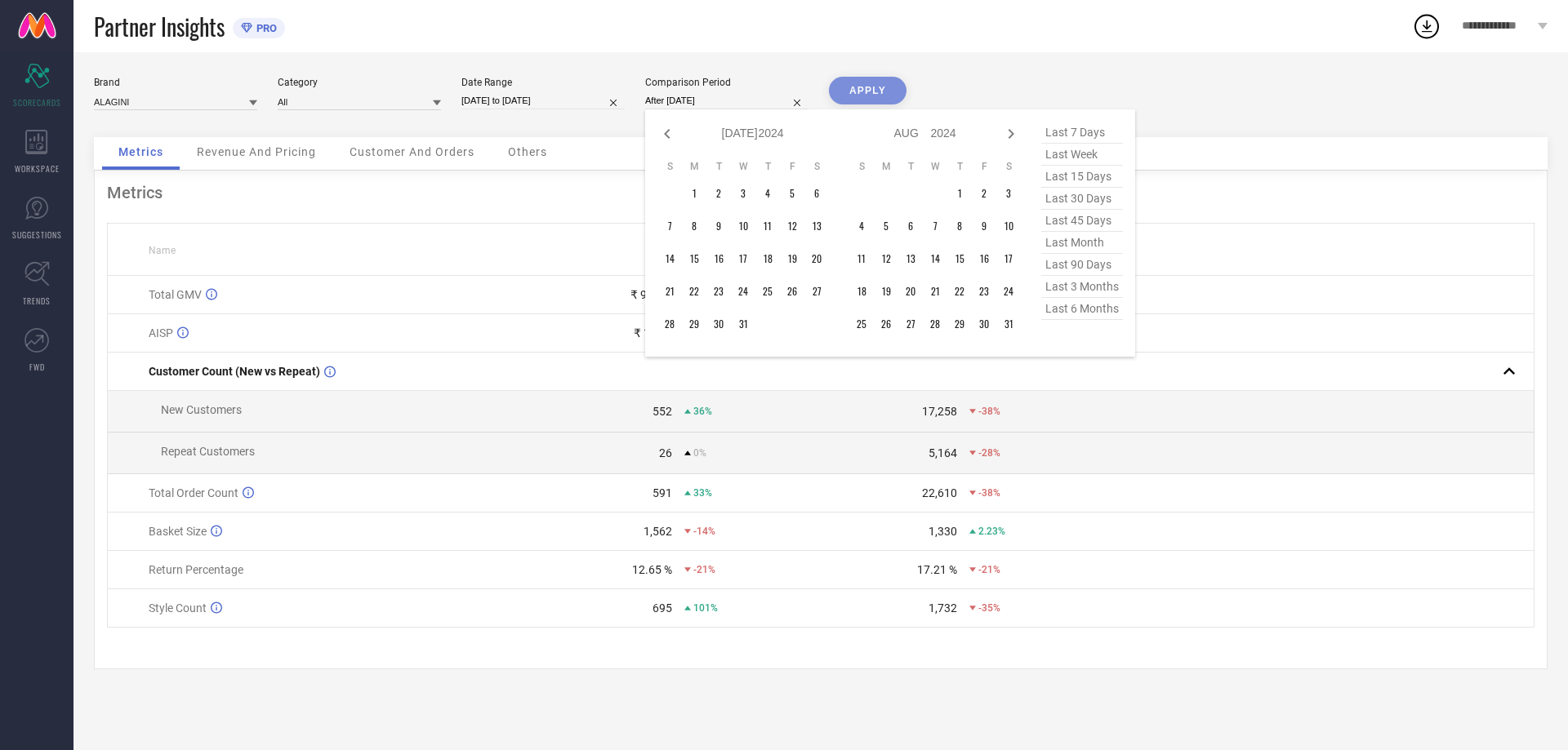
click at [1012, 136] on icon at bounding box center [1011, 133] width 19 height 19
select select "7"
select select "2024"
select select "8"
select select "2024"
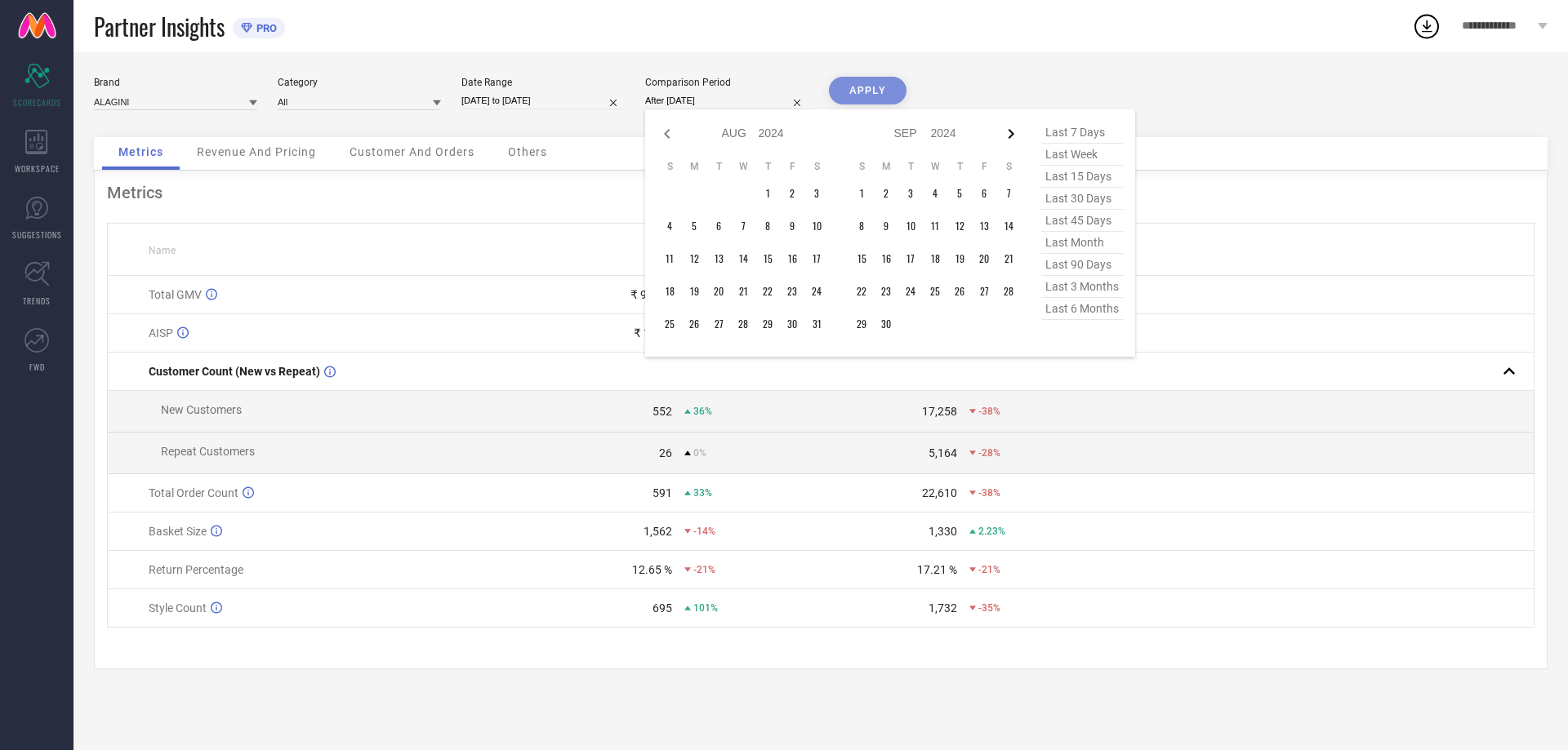
click at [1011, 137] on icon at bounding box center [1011, 133] width 19 height 19
select select "8"
select select "2024"
select select "9"
select select "2024"
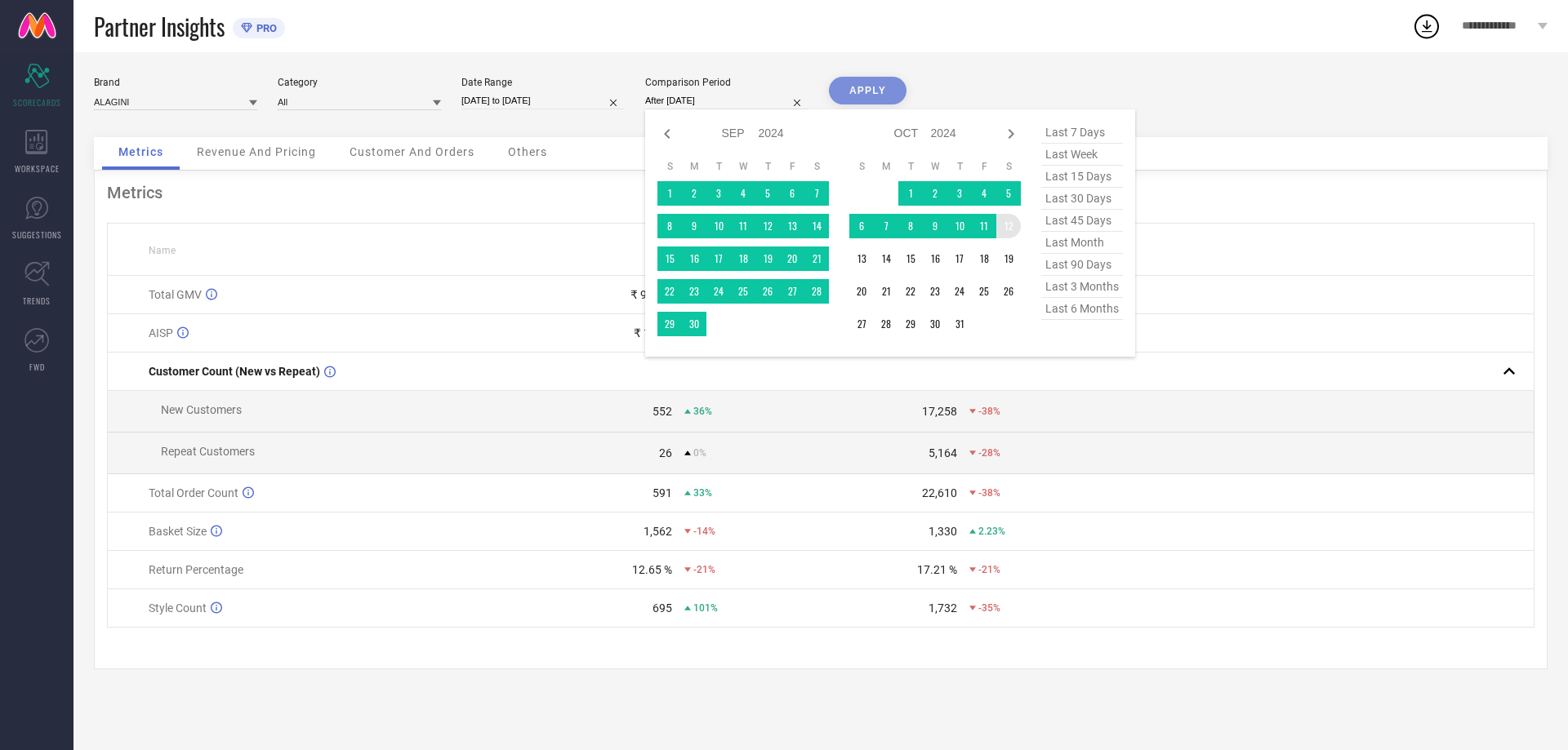
type input "[DATE] to [DATE]"
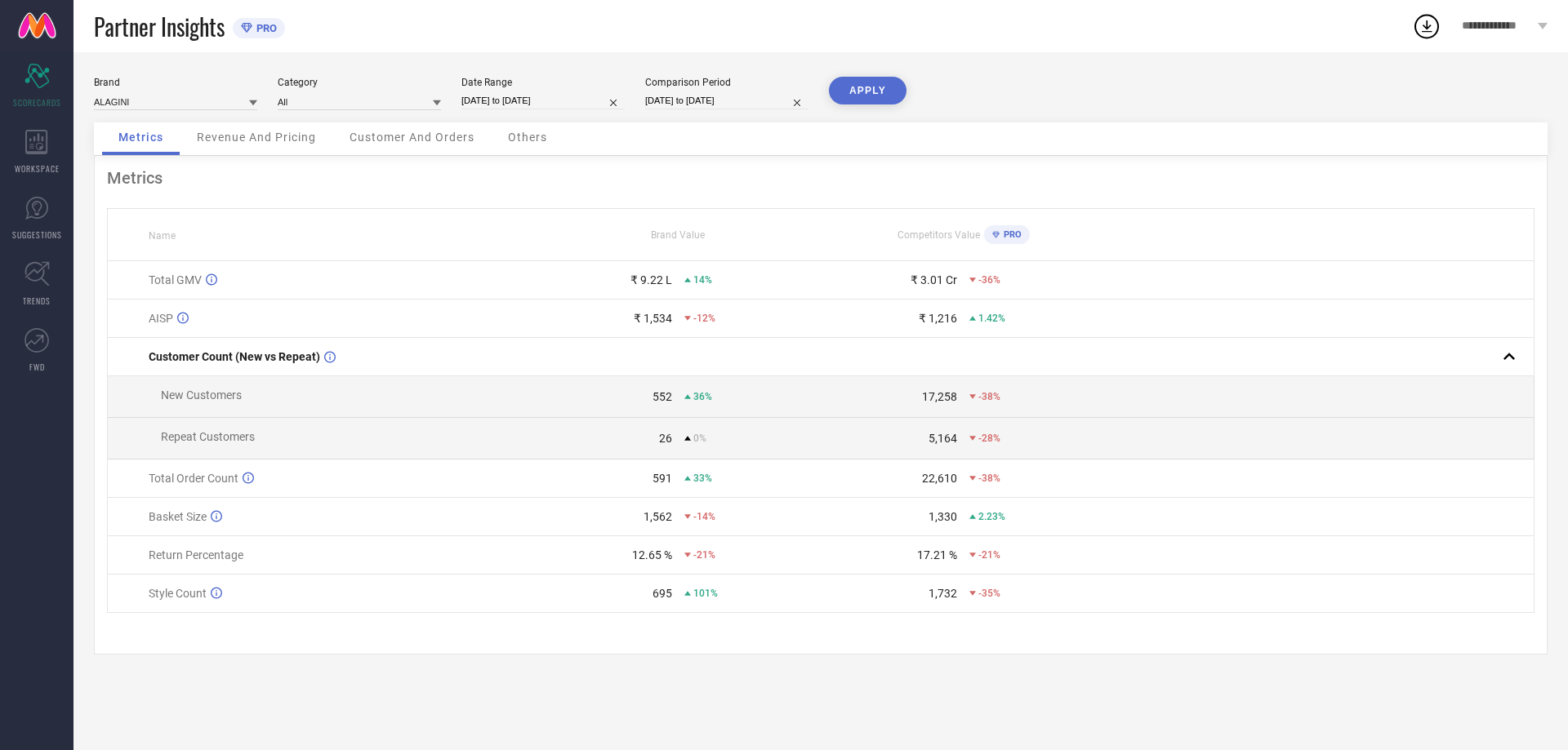
click at [869, 95] on button "APPLY" at bounding box center [867, 90] width 77 height 28
select select "3"
select select "2024"
select select "4"
select select "2024"
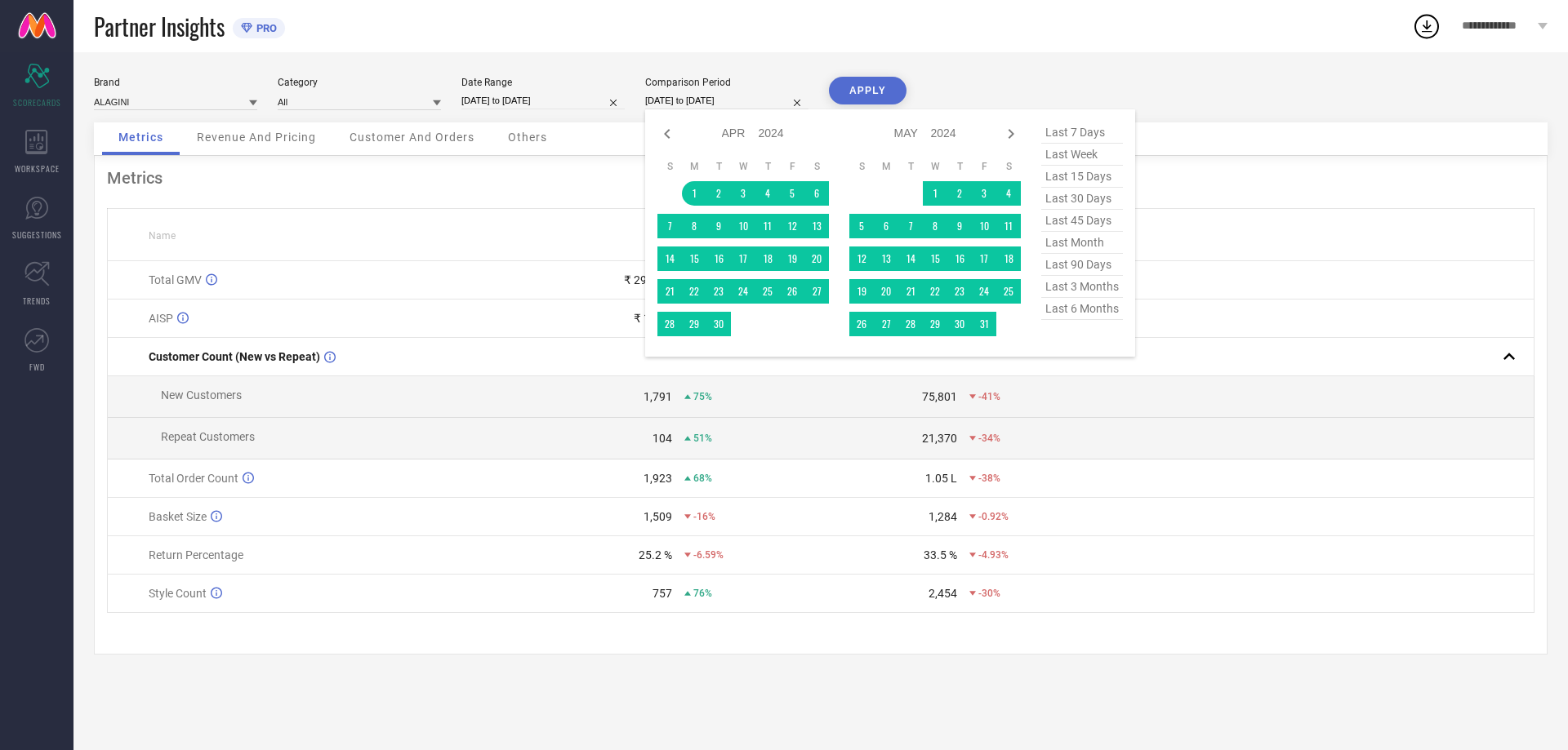
click at [741, 99] on input "[DATE] to [DATE]" at bounding box center [727, 101] width 163 height 17
click at [1009, 132] on icon at bounding box center [1011, 133] width 19 height 19
select select "4"
select select "2024"
select select "5"
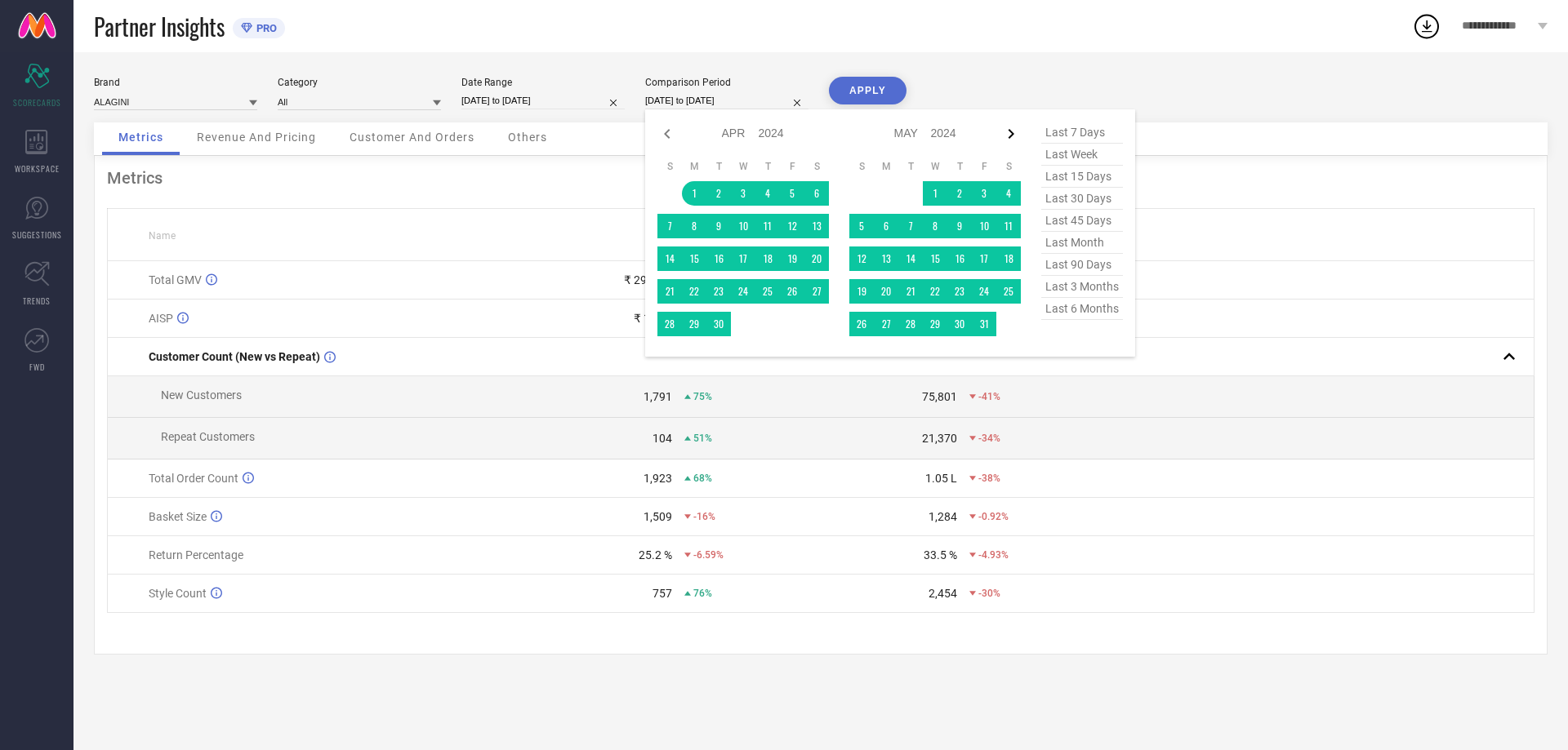
select select "2024"
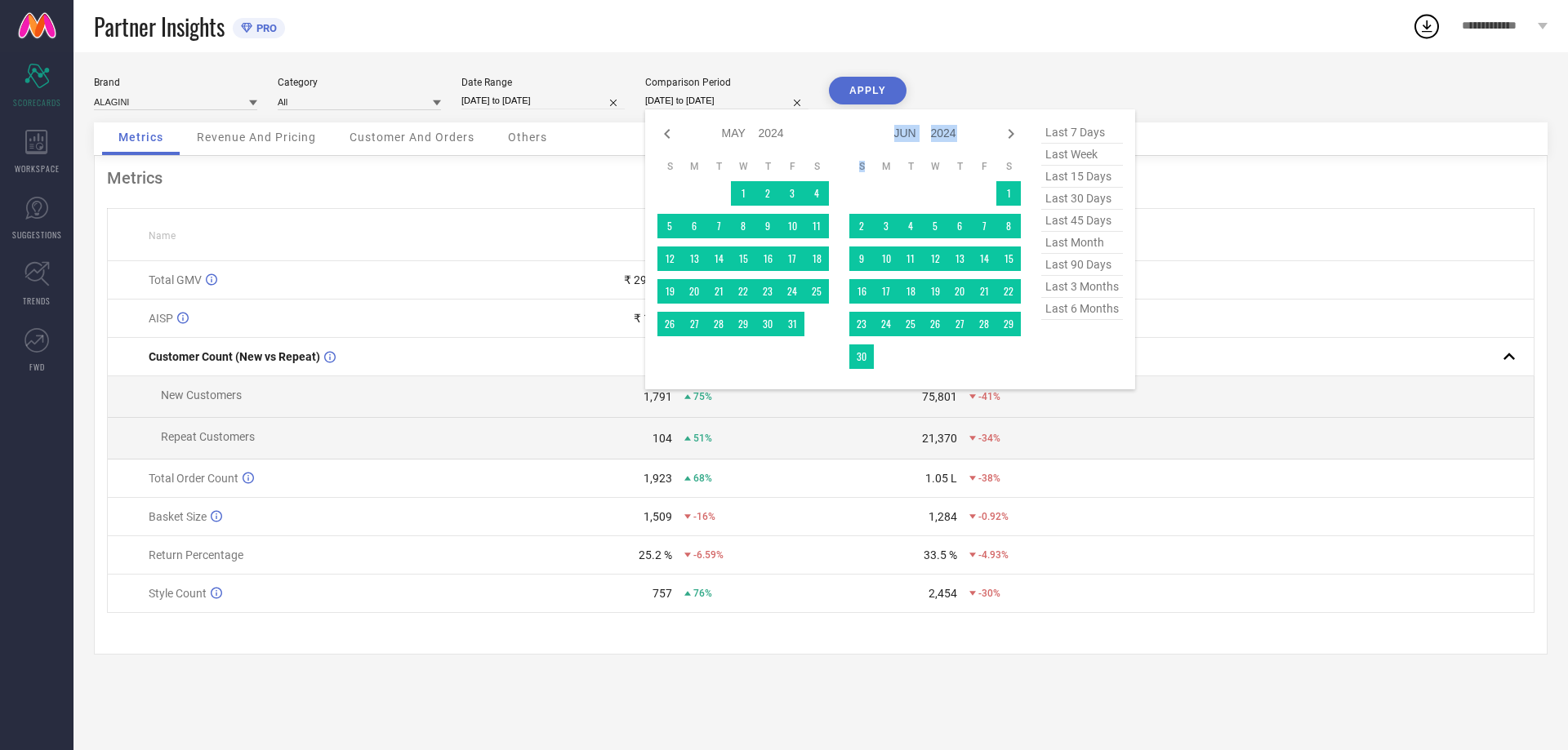
click at [1009, 132] on icon at bounding box center [1011, 133] width 19 height 19
select select "5"
select select "2024"
select select "6"
select select "2024"
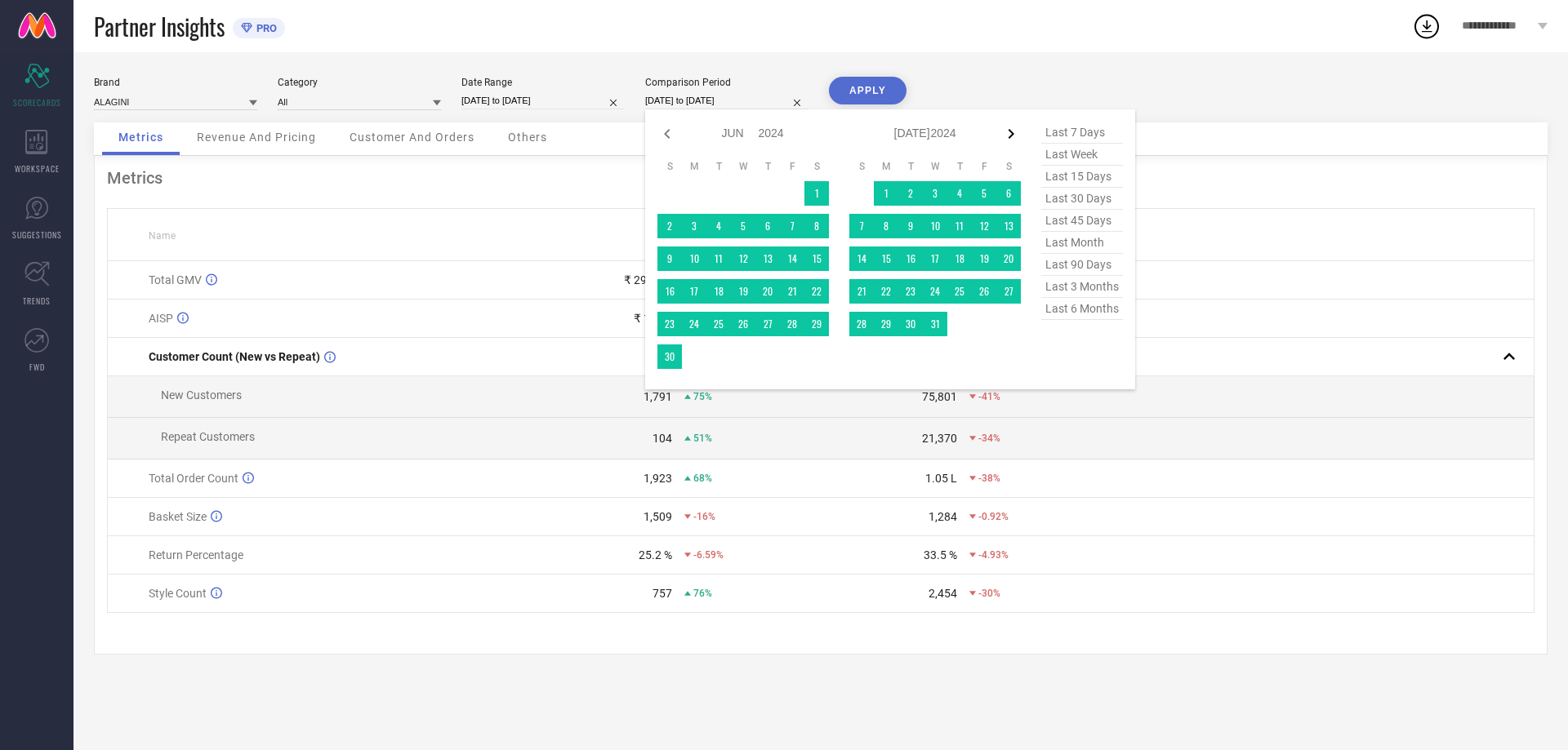
click at [1011, 131] on icon at bounding box center [1011, 134] width 6 height 10
select select "6"
select select "2024"
select select "7"
select select "2024"
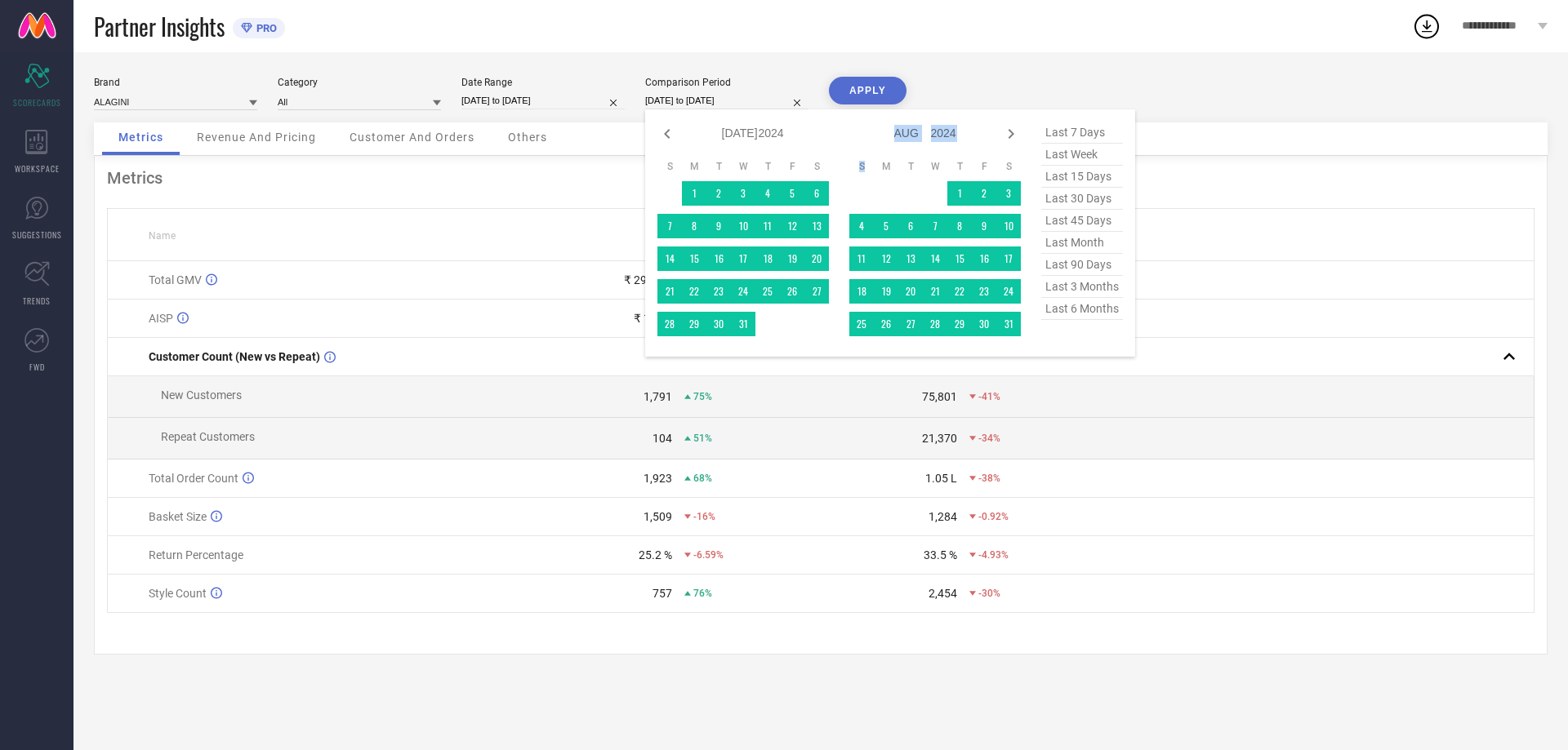
click at [1011, 131] on icon at bounding box center [1011, 134] width 6 height 10
select select "7"
select select "2024"
select select "8"
select select "2024"
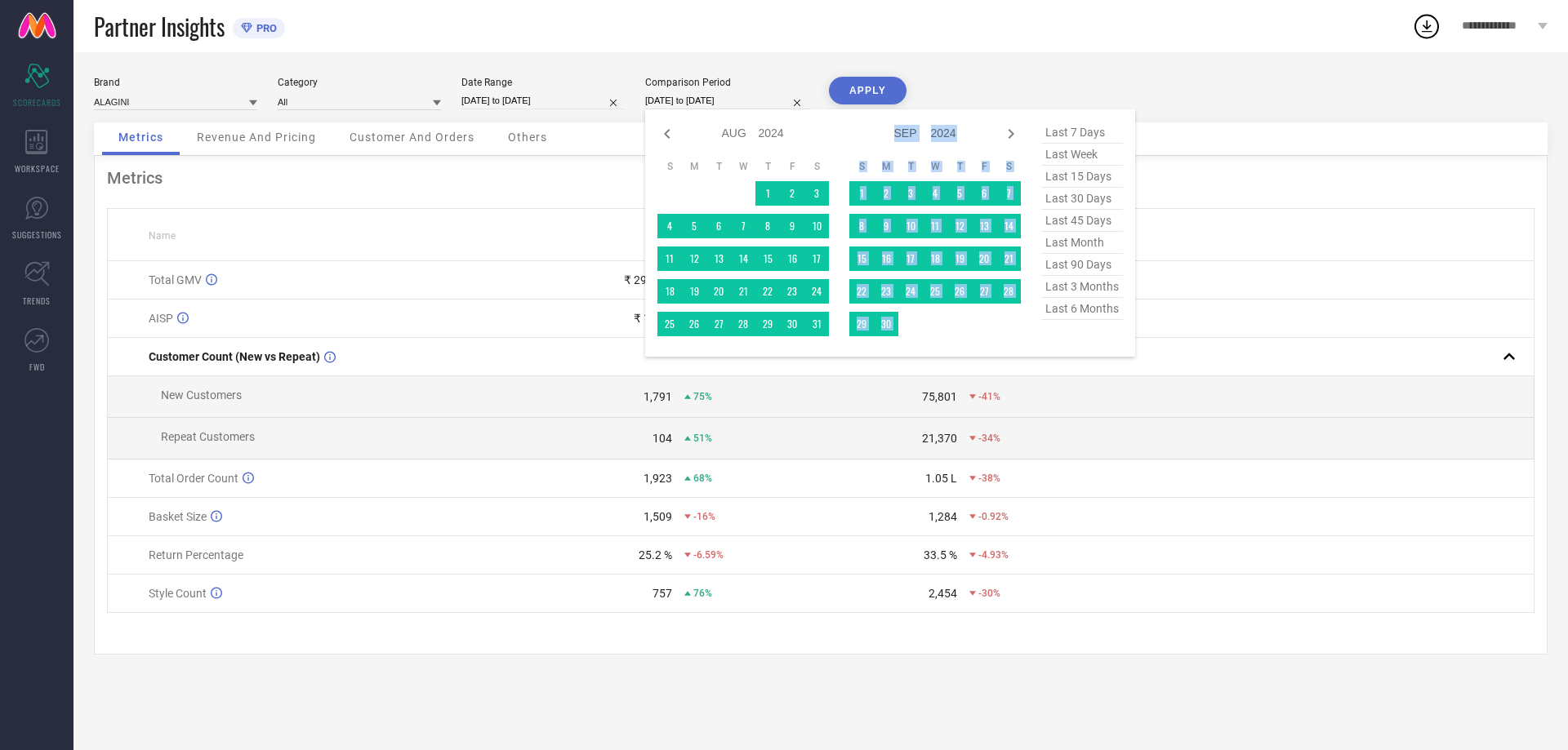
click at [1011, 131] on icon at bounding box center [1011, 134] width 6 height 10
select select "8"
select select "2024"
select select "9"
select select "2024"
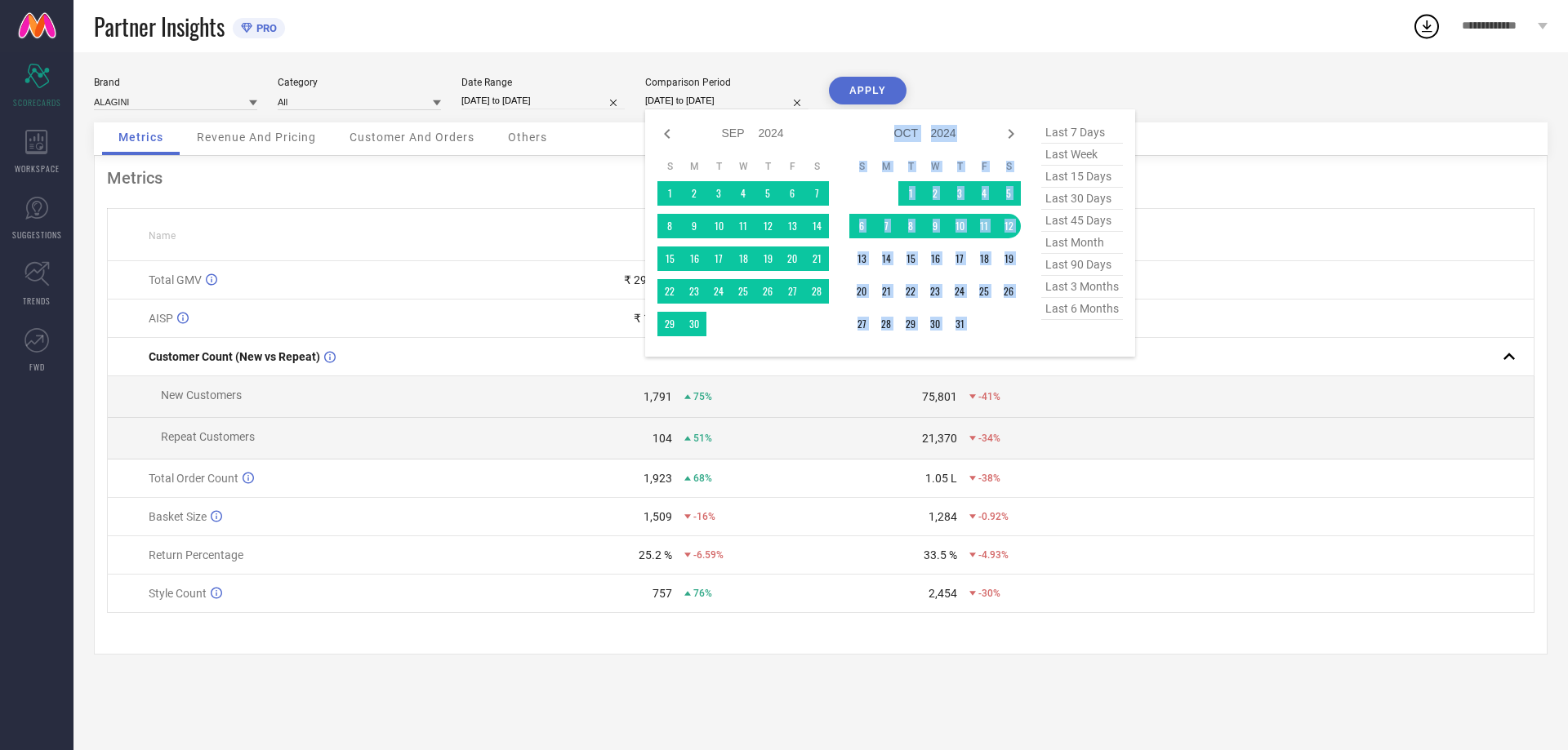
click at [1011, 131] on icon at bounding box center [1011, 134] width 6 height 10
select select "9"
select select "2024"
select select "10"
select select "2024"
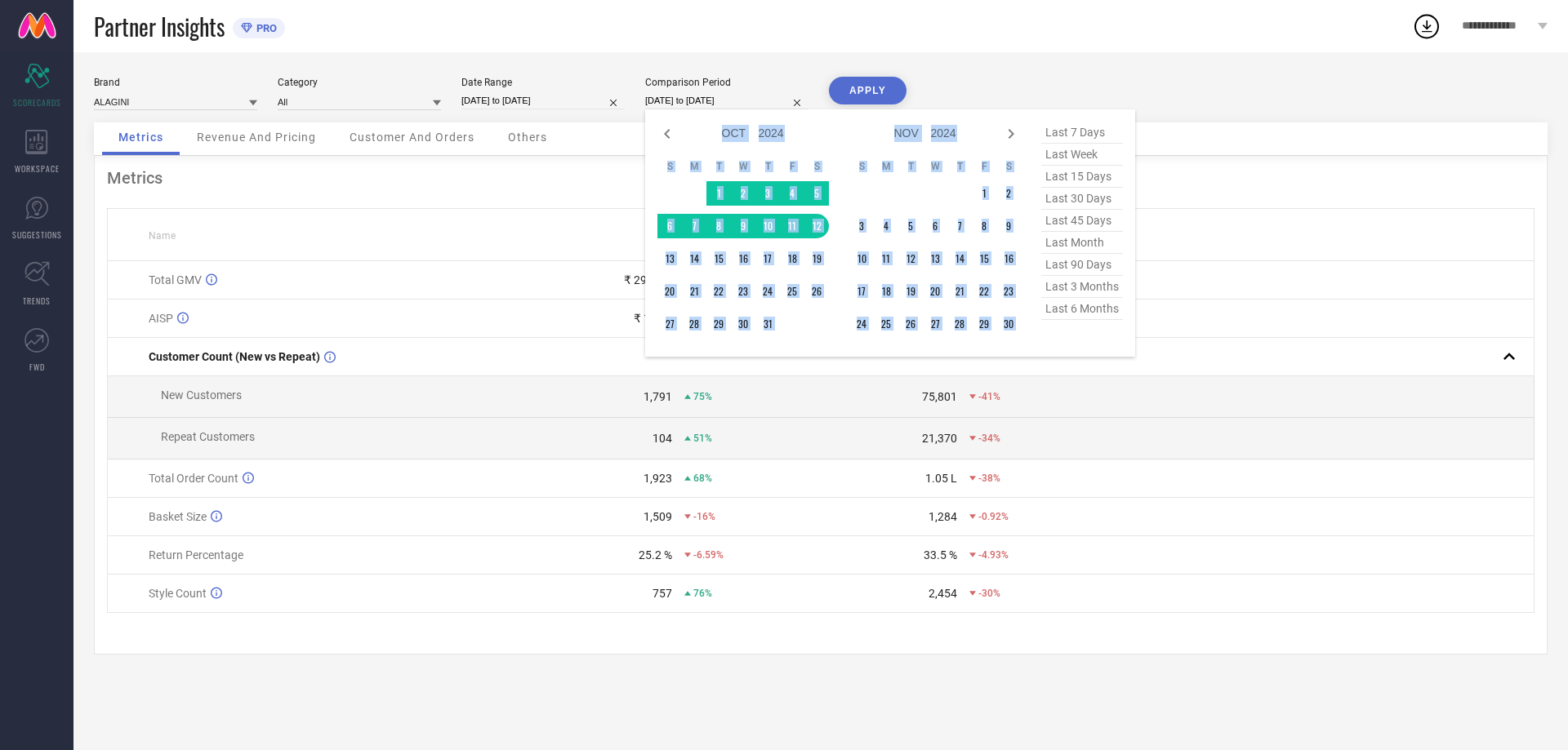
click at [1011, 131] on icon at bounding box center [1011, 134] width 6 height 10
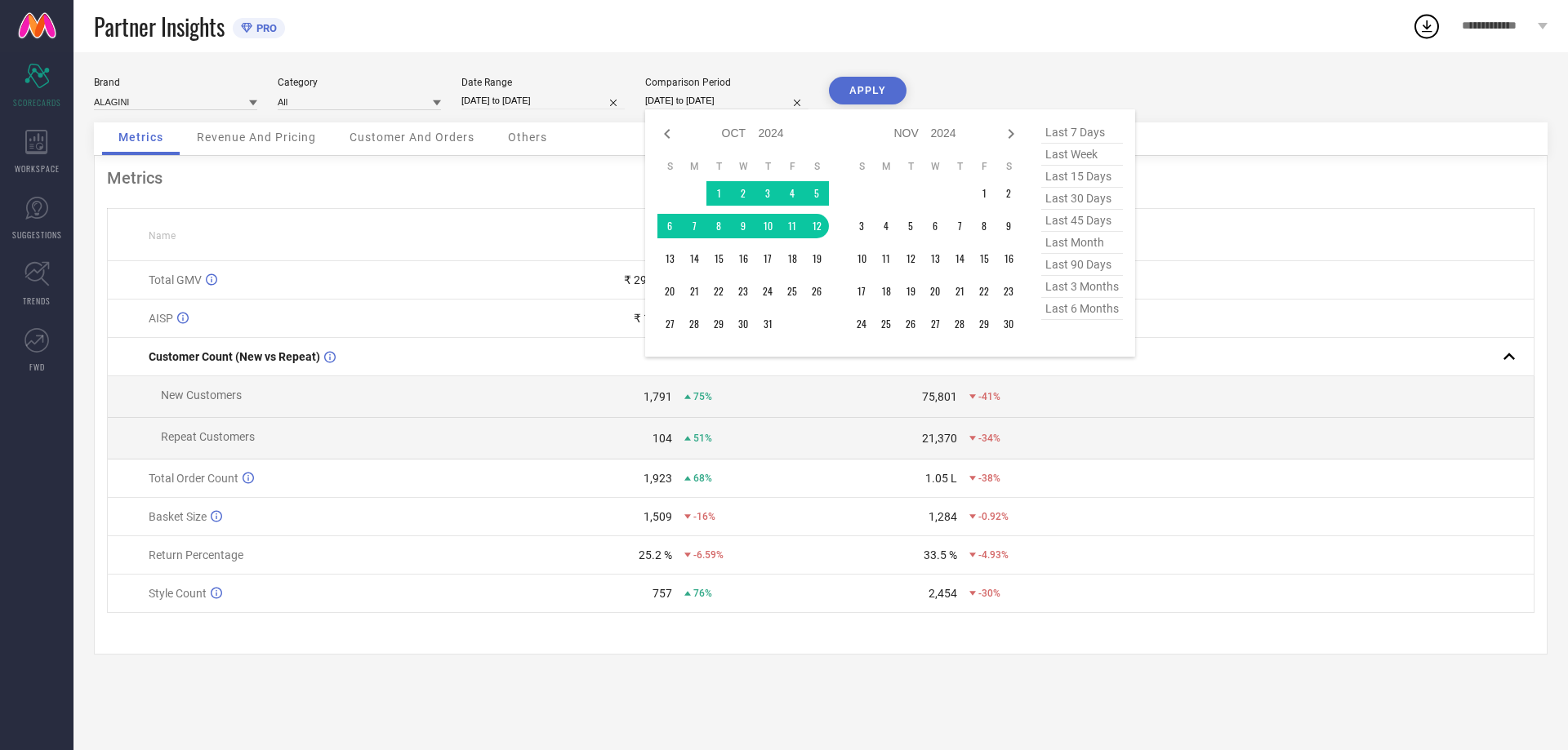
select select "10"
select select "2024"
select select "11"
select select "2024"
click at [1011, 131] on icon at bounding box center [1011, 134] width 6 height 10
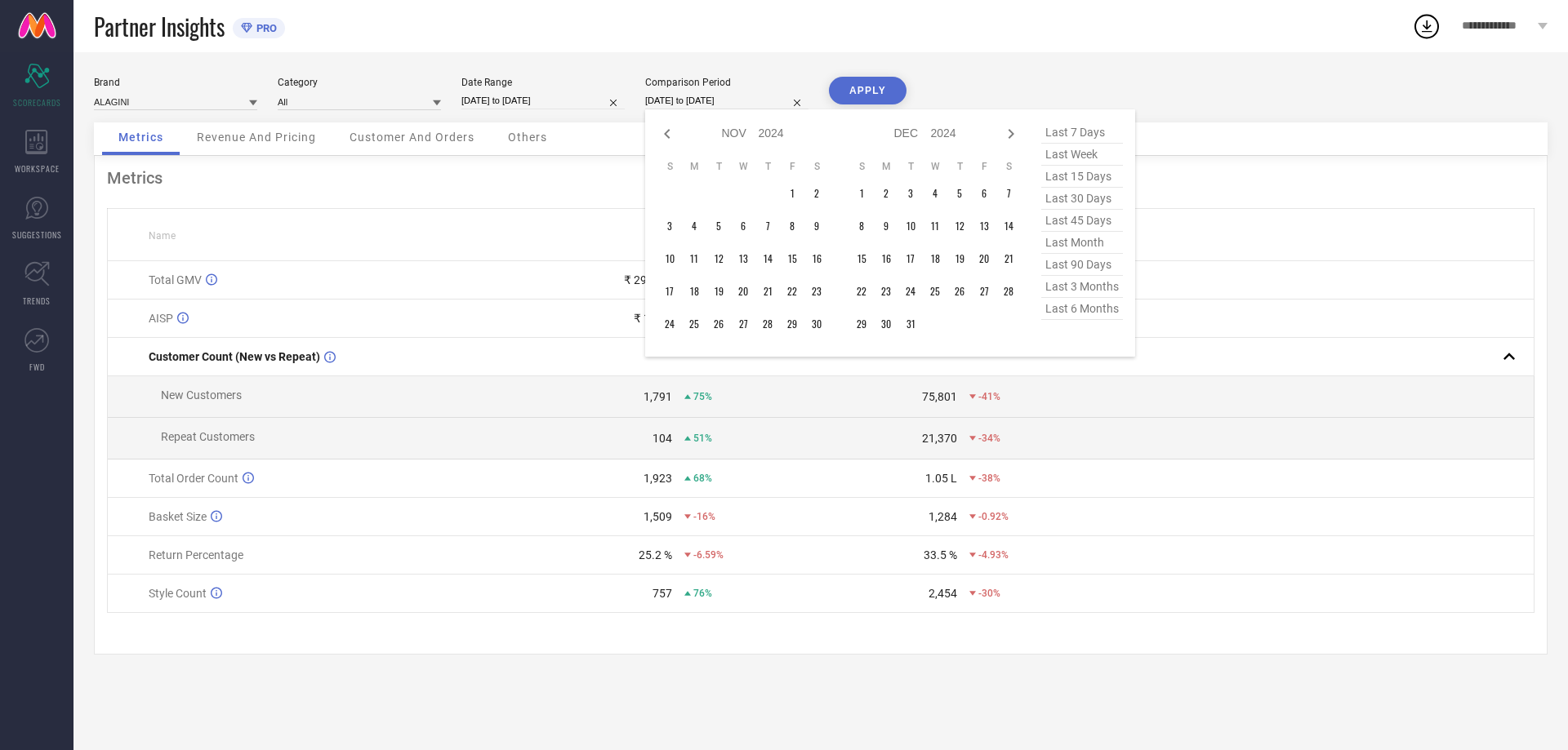
select select "11"
select select "2024"
select select "2025"
click at [1011, 131] on icon at bounding box center [1011, 134] width 6 height 10
select select "2025"
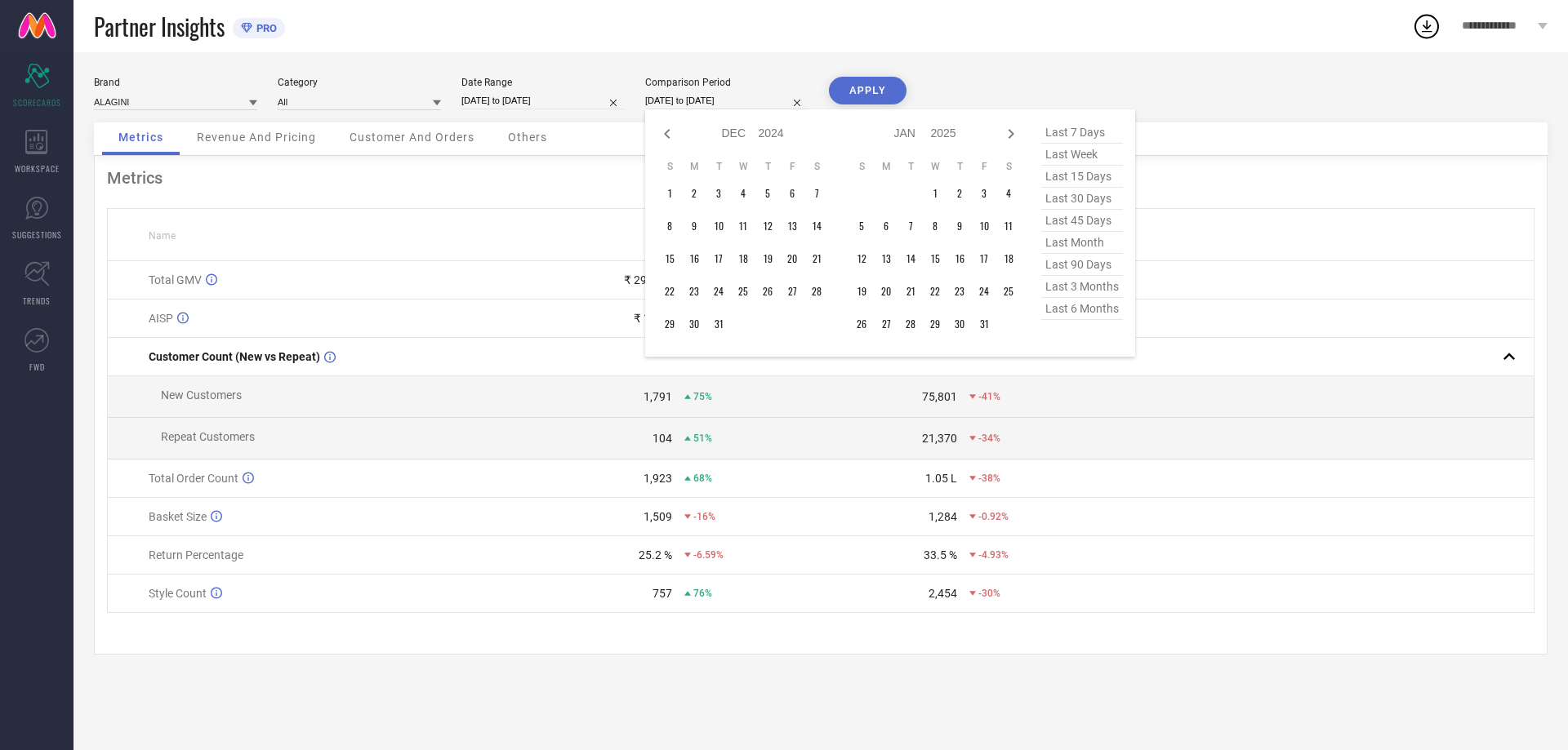
select select "1"
select select "2025"
click at [1011, 131] on icon at bounding box center [1011, 134] width 6 height 10
select select "1"
select select "2025"
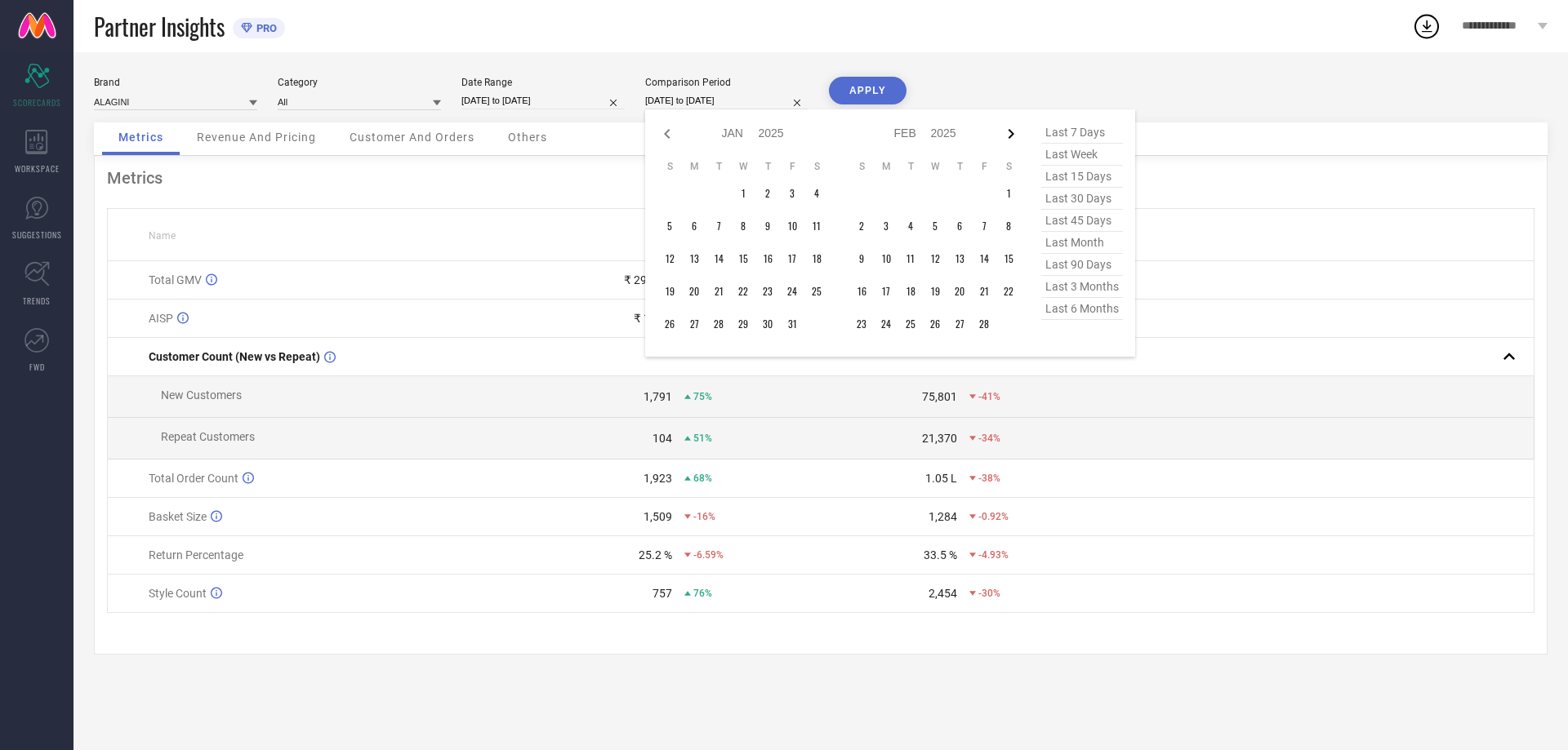
select select "2"
select select "2025"
click at [1011, 131] on icon at bounding box center [1011, 134] width 6 height 10
select select "2"
select select "2025"
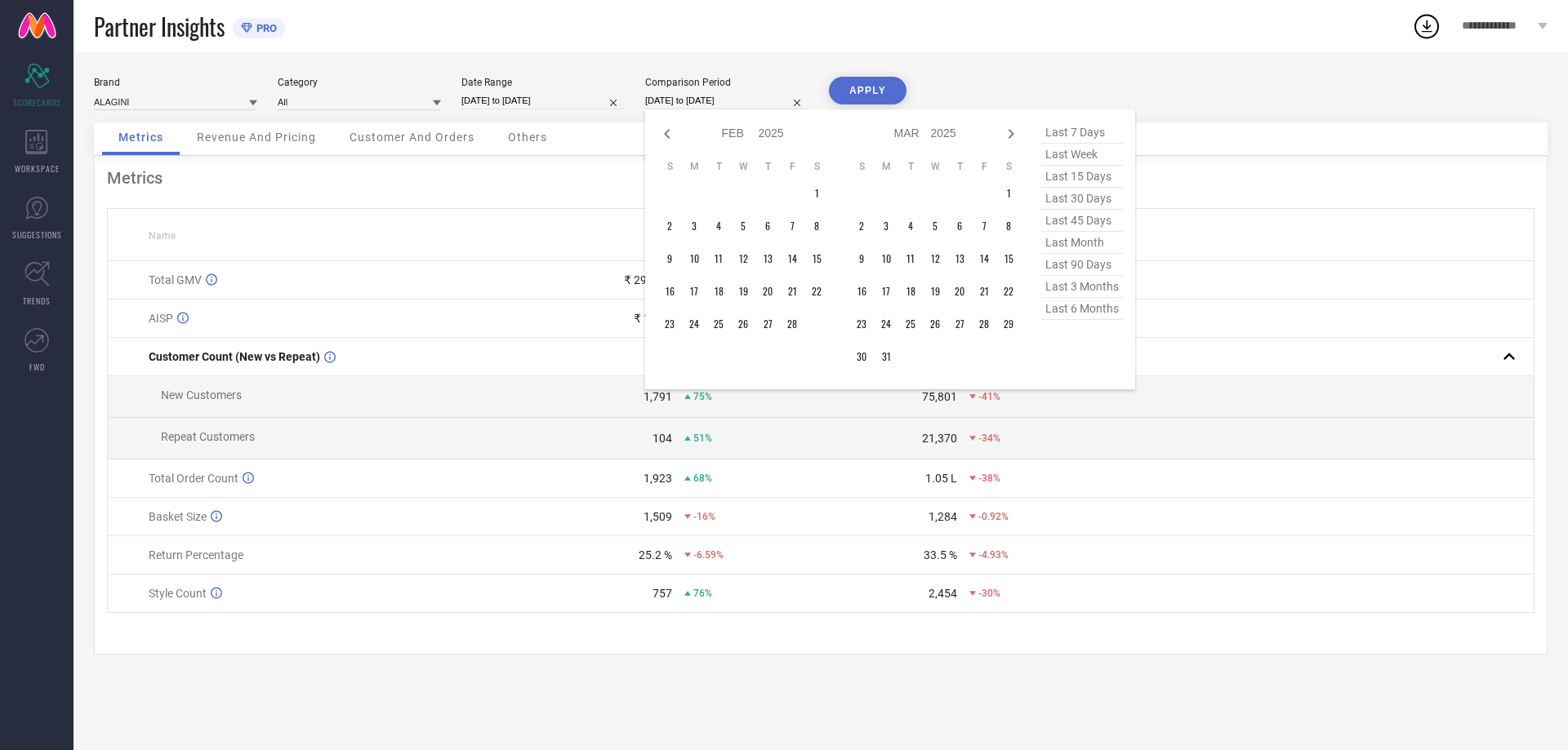
select select "3"
select select "2025"
type input "After [DATE]"
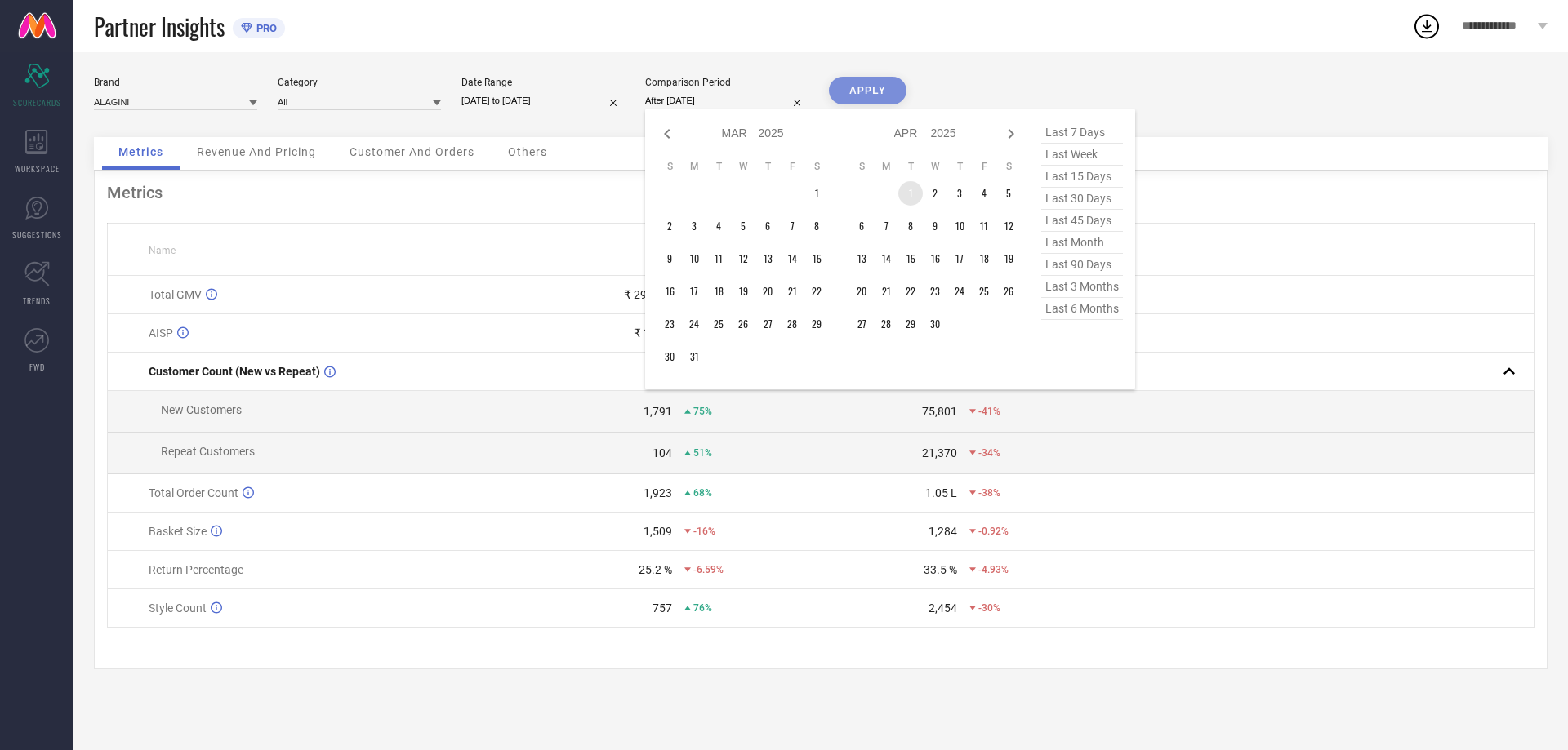
click at [907, 194] on td "1" at bounding box center [910, 193] width 24 height 24
click at [1004, 139] on icon at bounding box center [1011, 133] width 19 height 19
select select "3"
select select "2025"
select select "4"
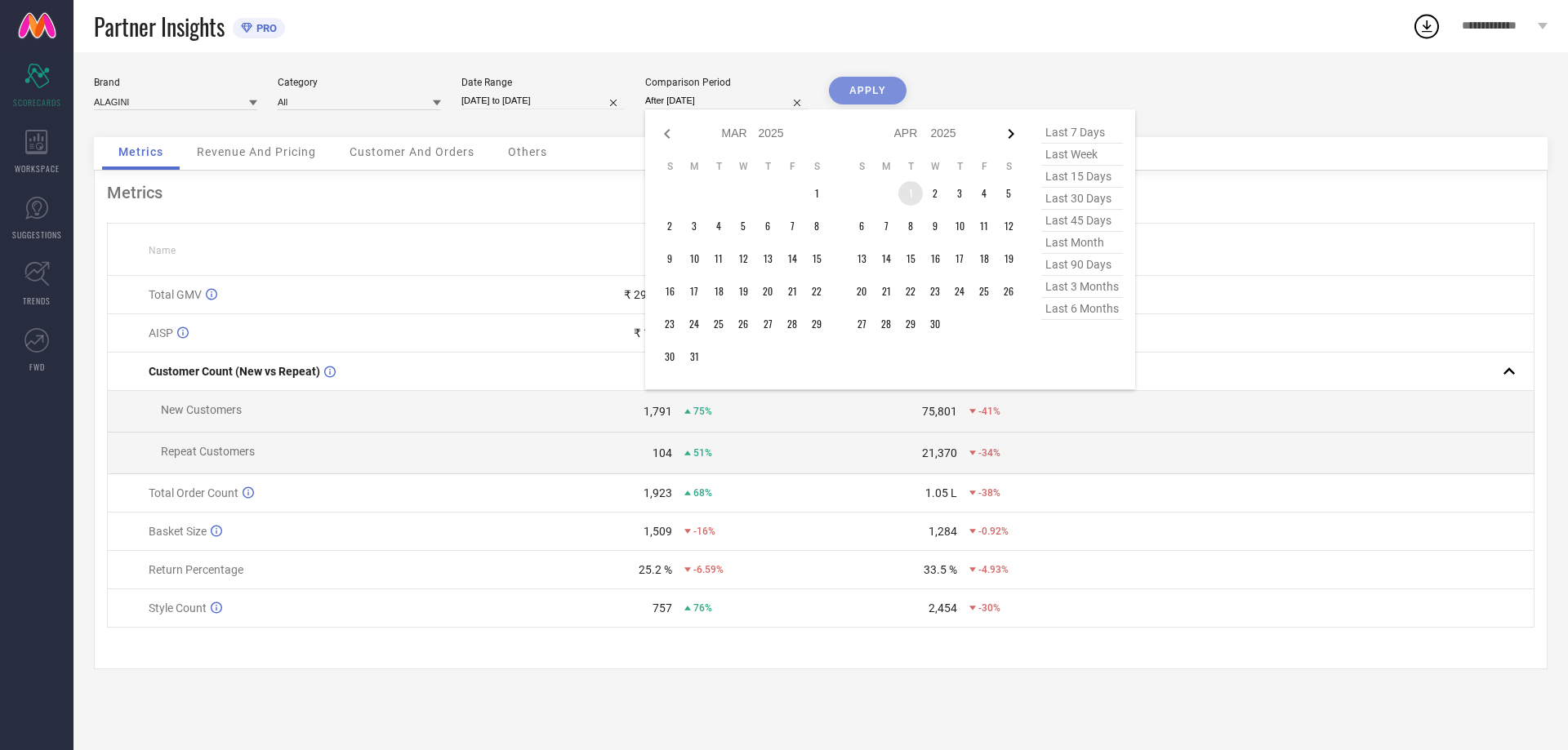
select select "2025"
type input "[DATE] to [DATE]"
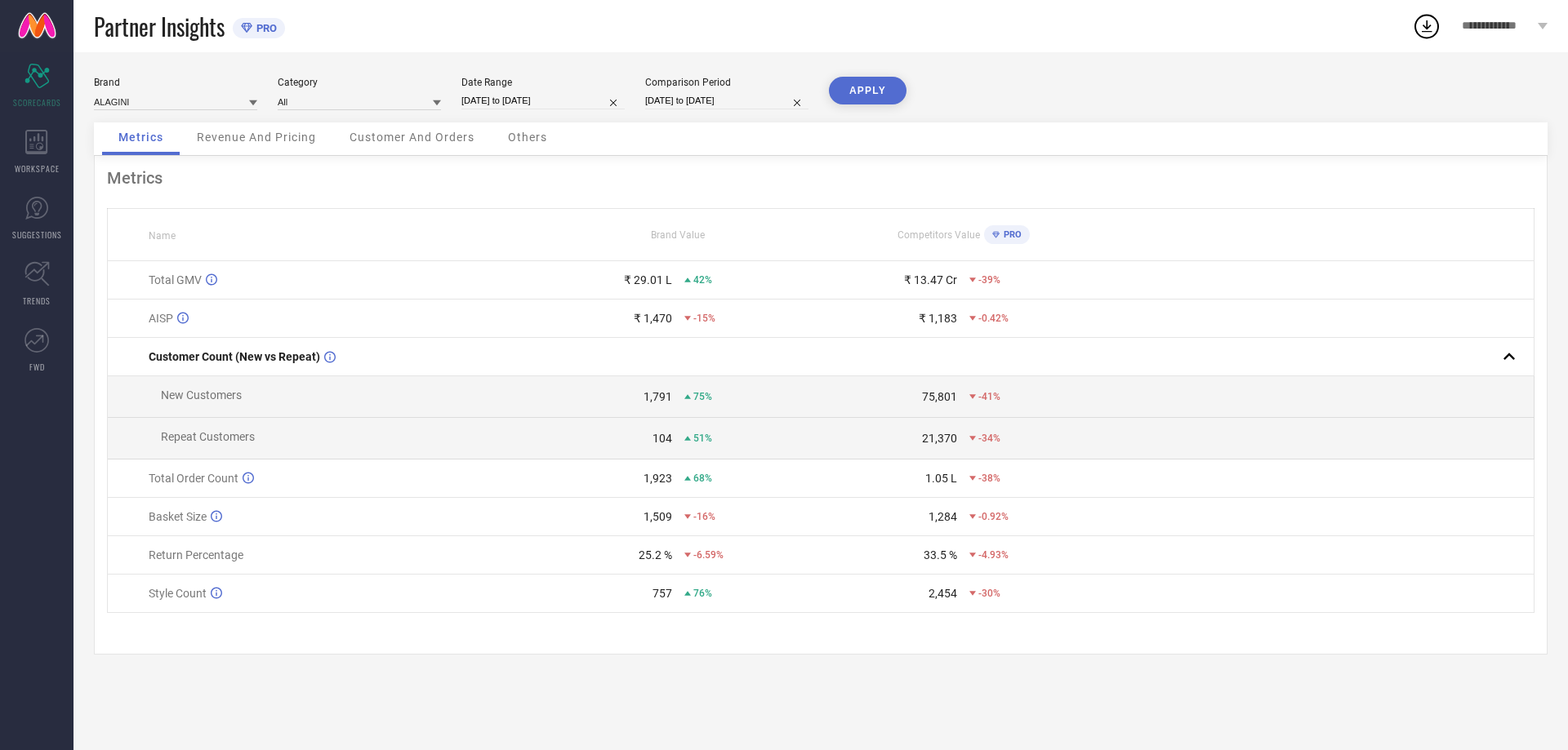
select select "3"
select select "2025"
select select "4"
select select "2025"
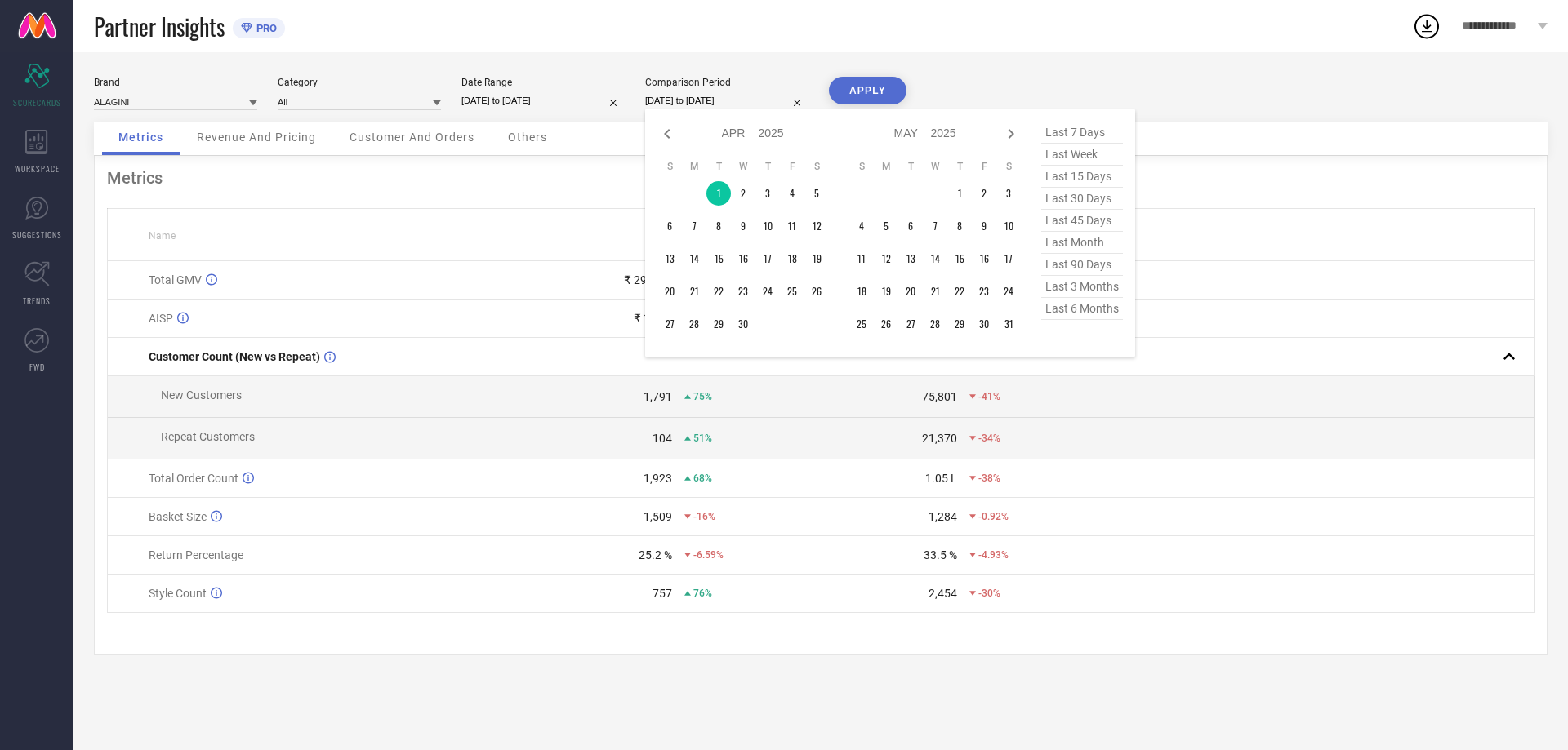
click at [776, 104] on input "[DATE] to [DATE]" at bounding box center [727, 101] width 163 height 17
type input "After [DATE]"
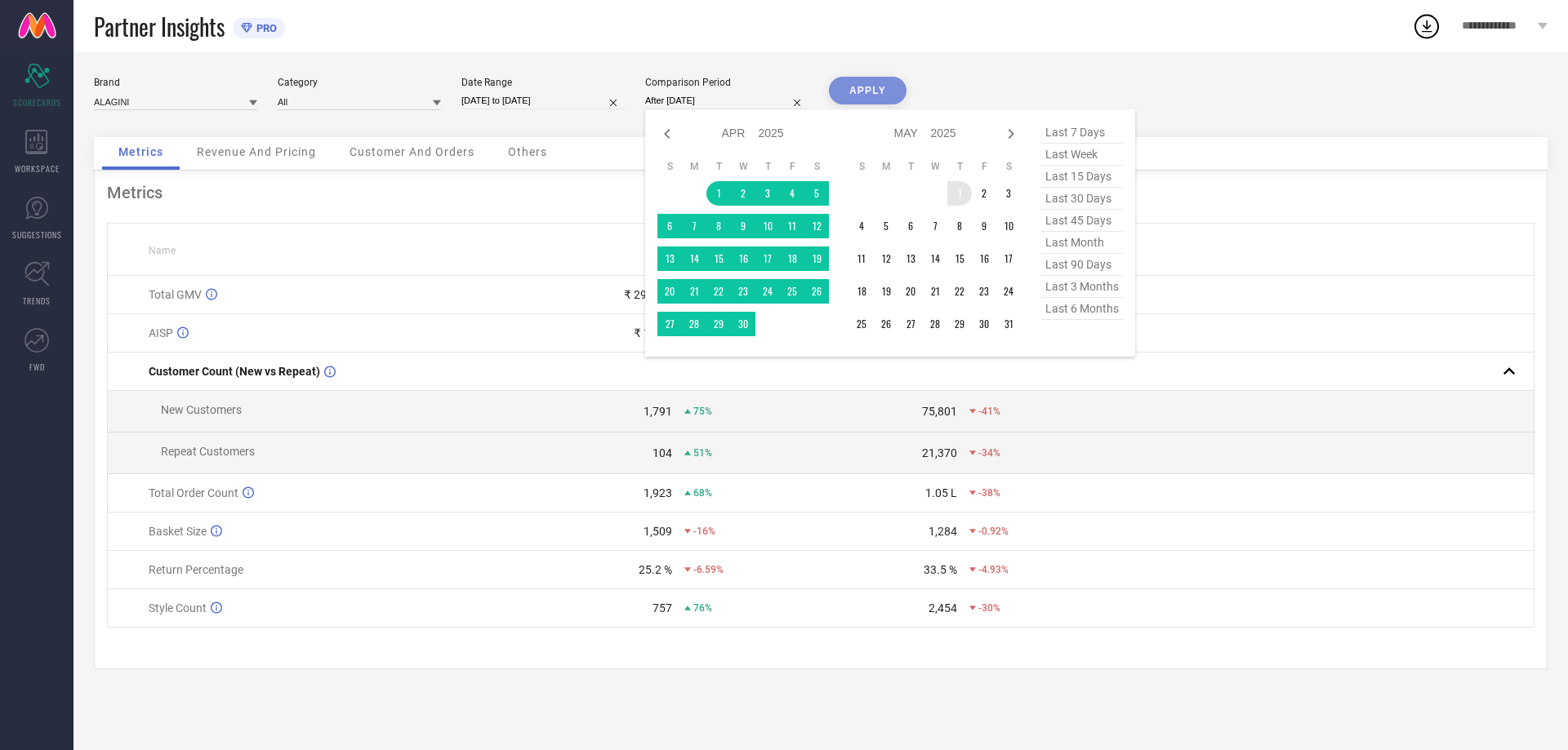
drag, startPoint x: 731, startPoint y: 191, endPoint x: 962, endPoint y: 196, distance: 231.1
click at [961, 202] on div "Jan Feb Mar Apr May Jun [DATE] Aug Sep Oct Nov [DATE] 2016 2017 2018 2019 2020 …" at bounding box center [840, 233] width 364 height 223
click at [1012, 130] on icon at bounding box center [1011, 133] width 19 height 19
select select "4"
select select "2025"
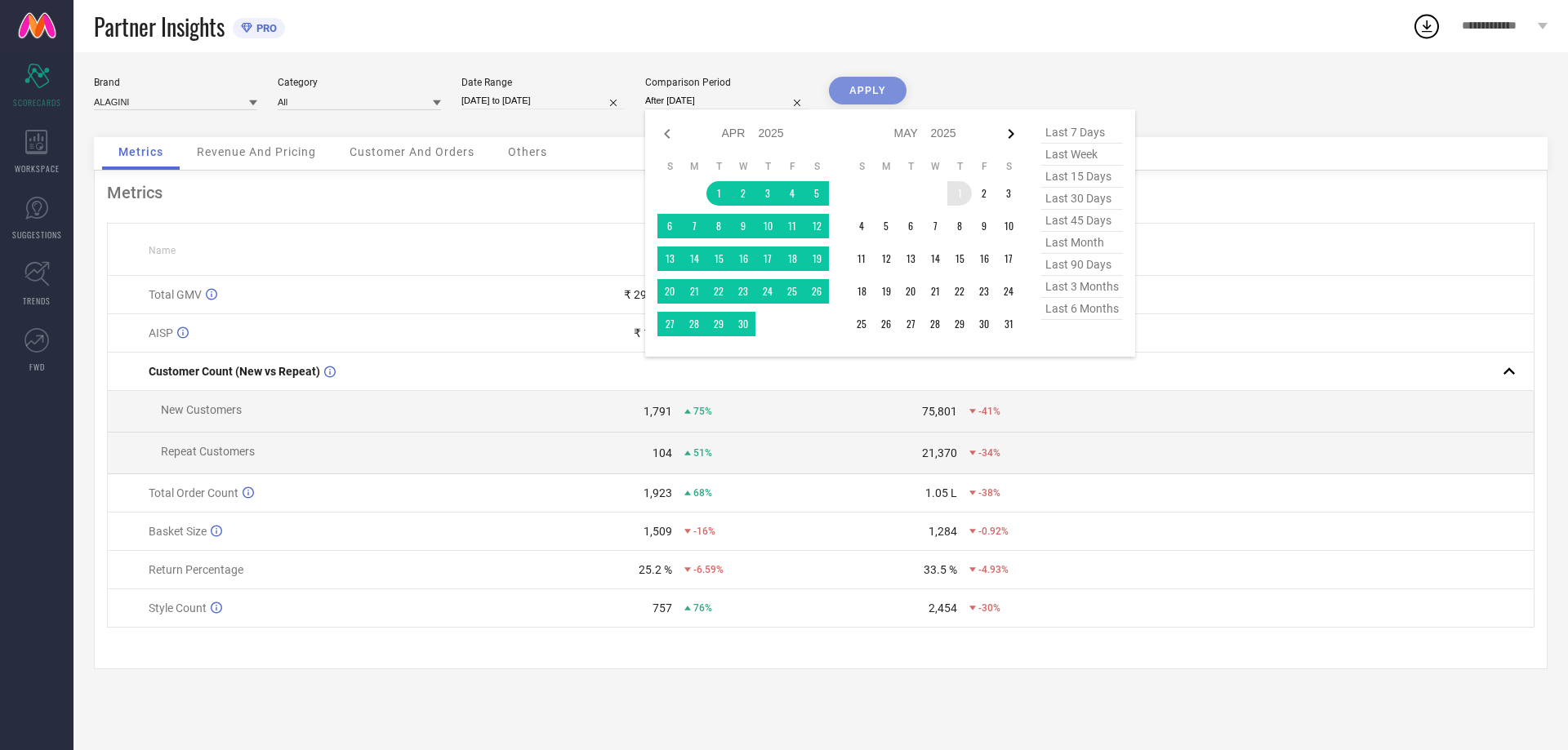
select select "5"
select select "2025"
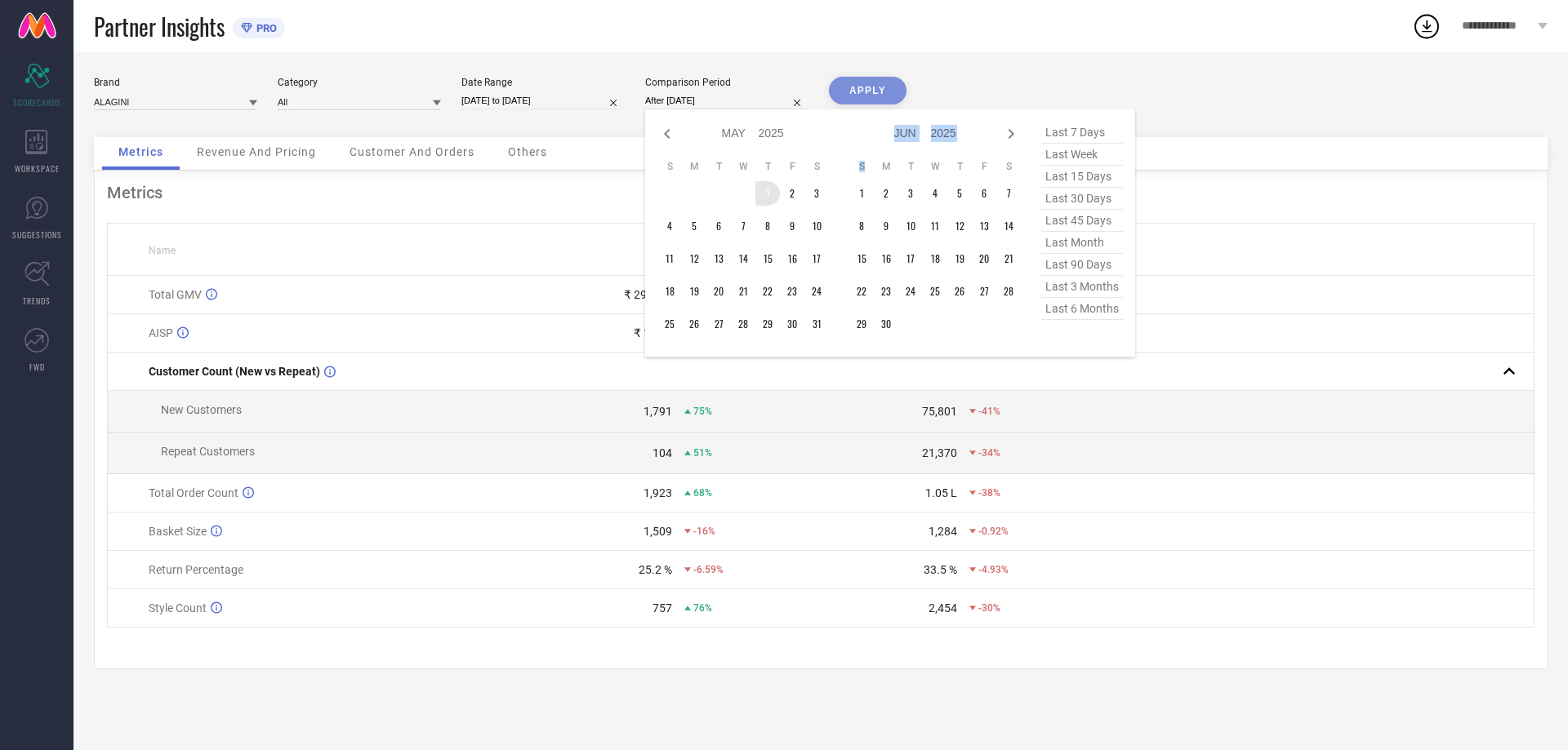
click at [1012, 130] on icon at bounding box center [1011, 133] width 19 height 19
select select "5"
select select "2025"
select select "6"
select select "2025"
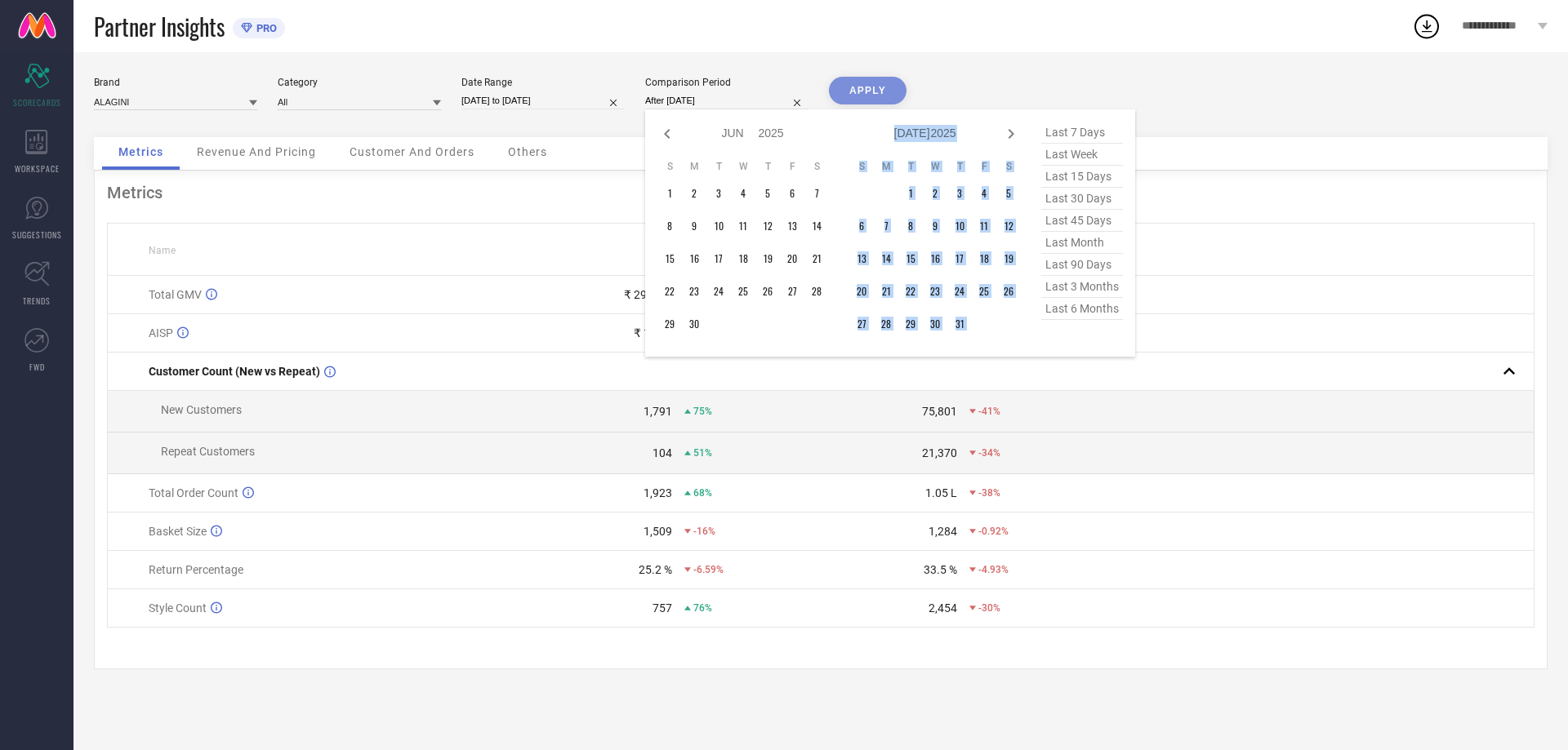
click at [1012, 130] on icon at bounding box center [1011, 133] width 19 height 19
select select "6"
select select "2025"
select select "7"
select select "2025"
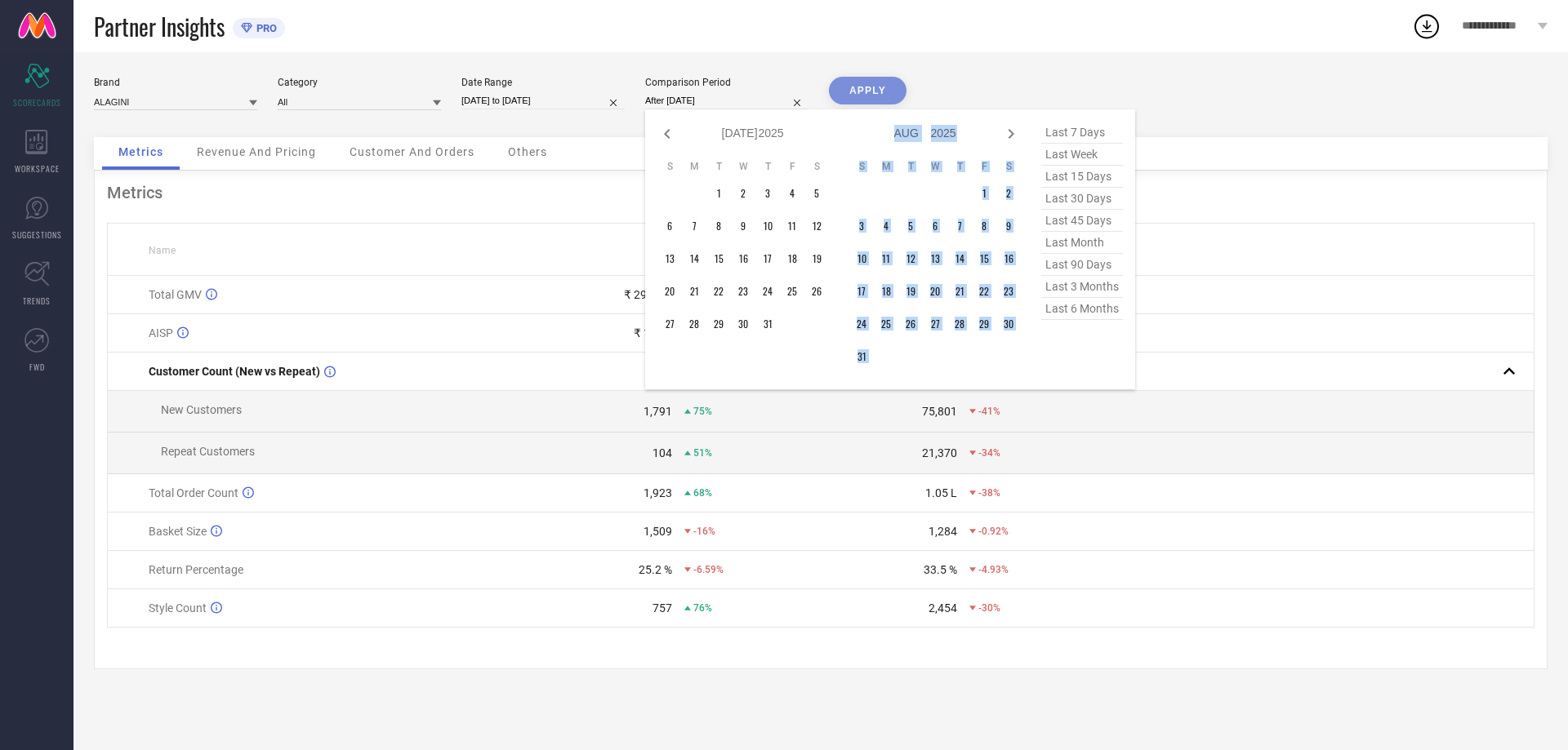
click at [1012, 130] on icon at bounding box center [1011, 133] width 19 height 19
select select "7"
select select "2025"
select select "8"
select select "2025"
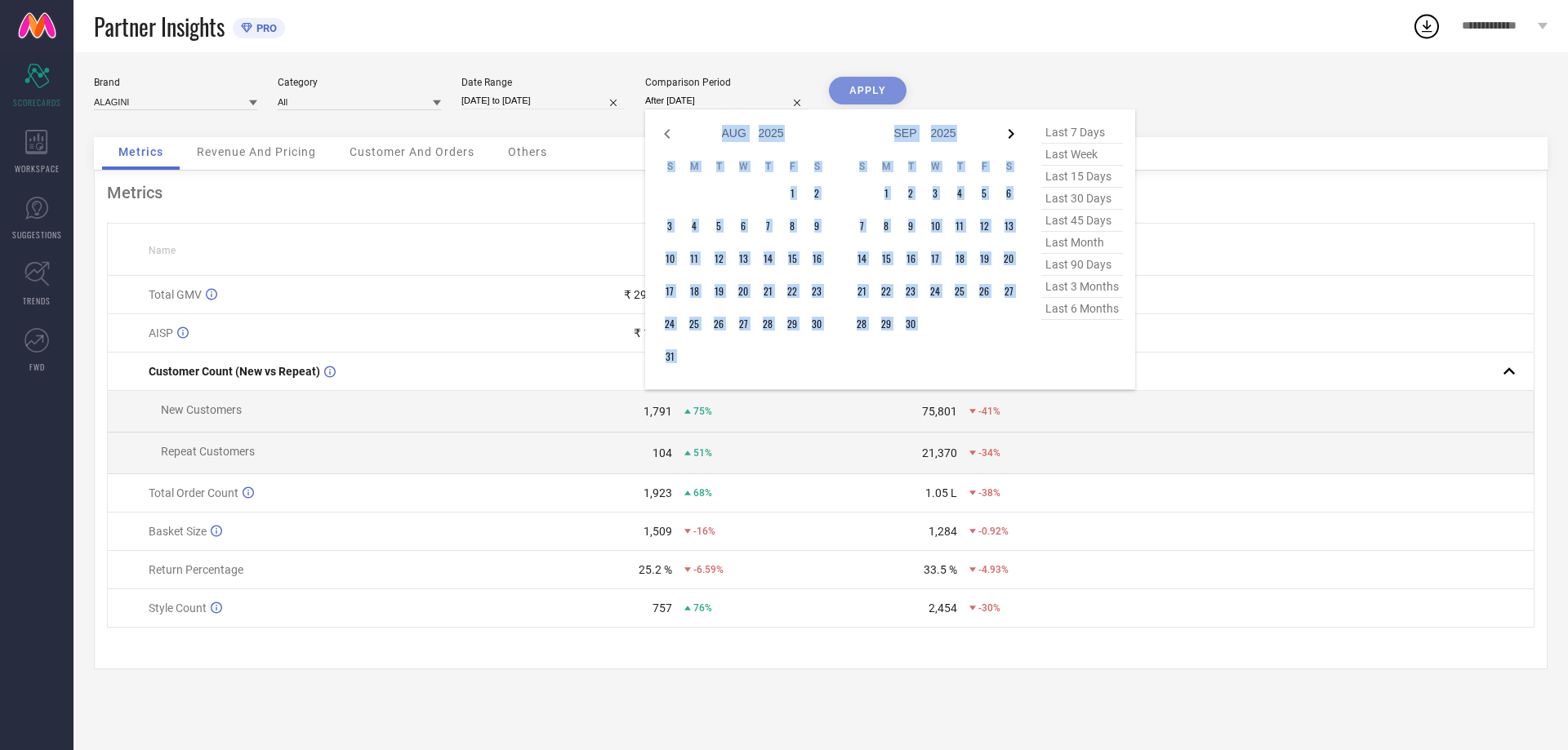
click at [1007, 136] on icon at bounding box center [1011, 133] width 19 height 19
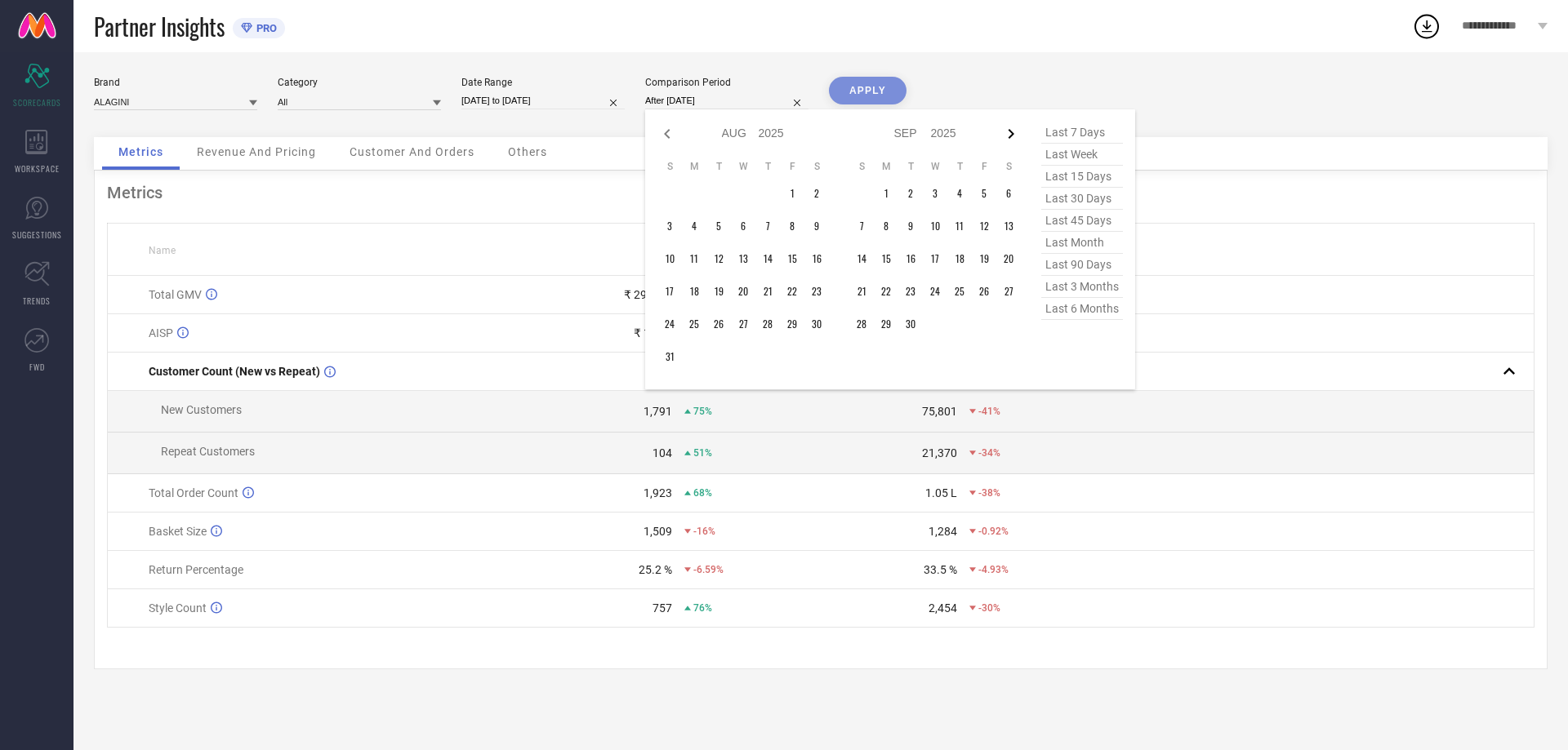
select select "8"
select select "2025"
select select "9"
select select "2025"
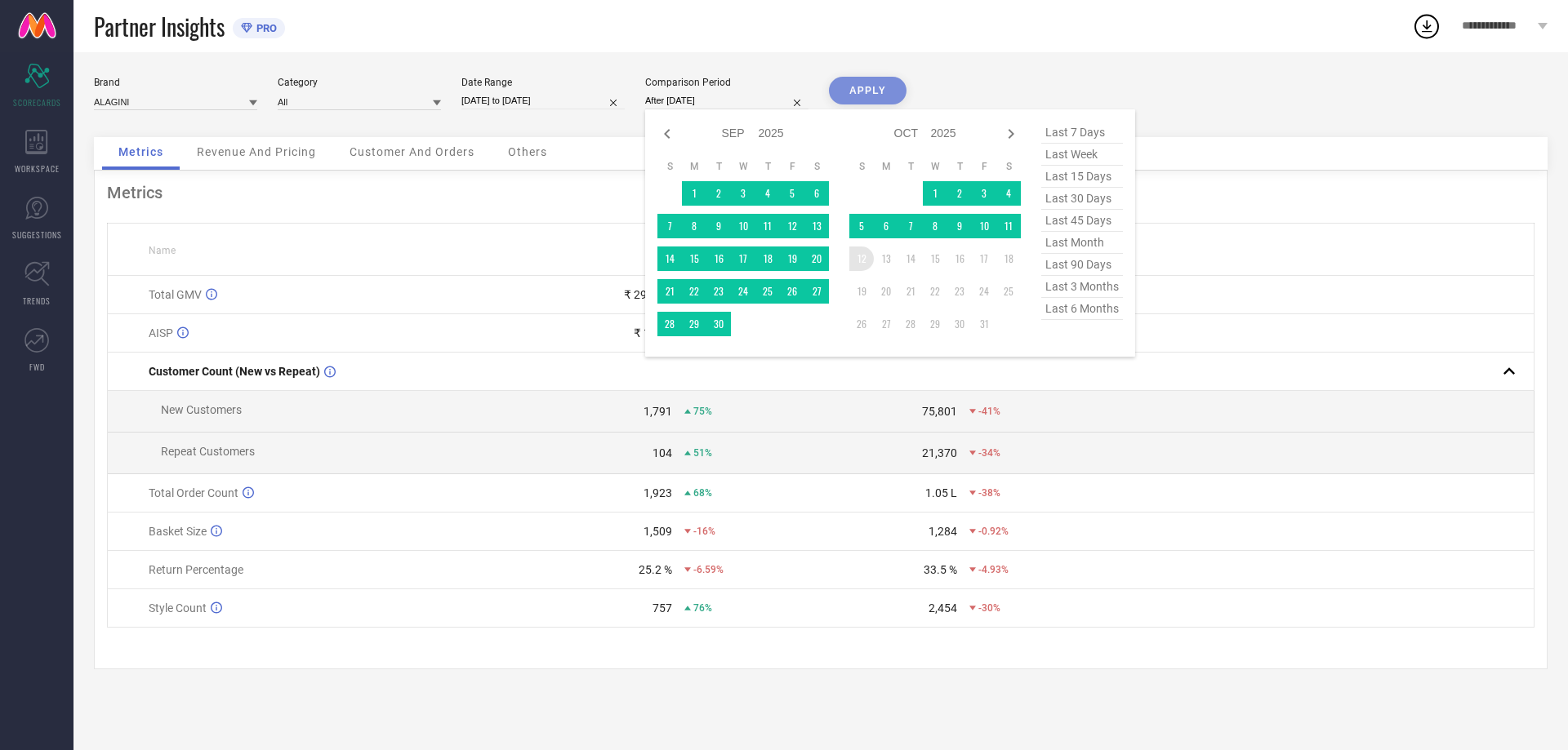
type input "[DATE] to [DATE]"
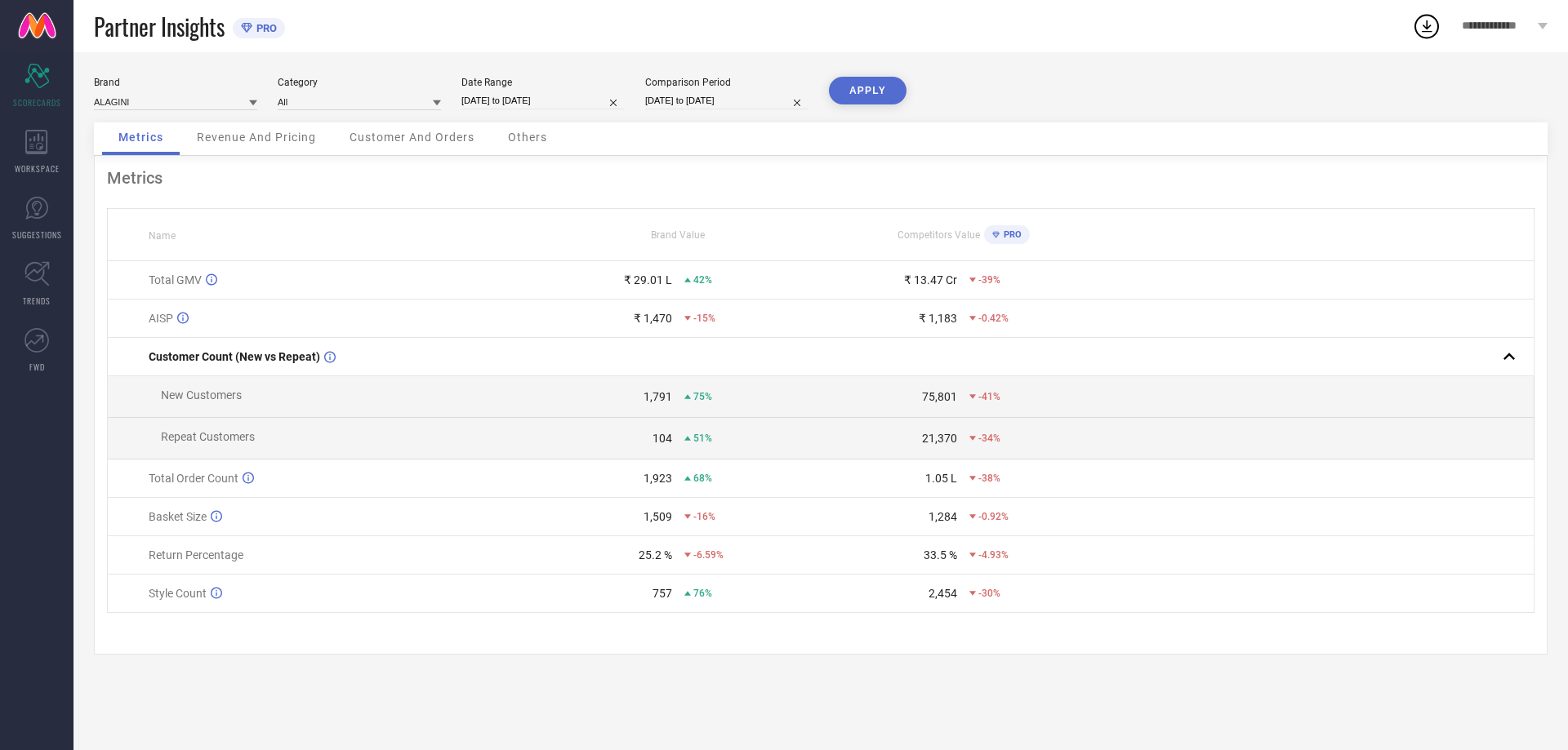
click at [871, 85] on button "APPLY" at bounding box center [867, 90] width 77 height 28
